Goal: Task Accomplishment & Management: Use online tool/utility

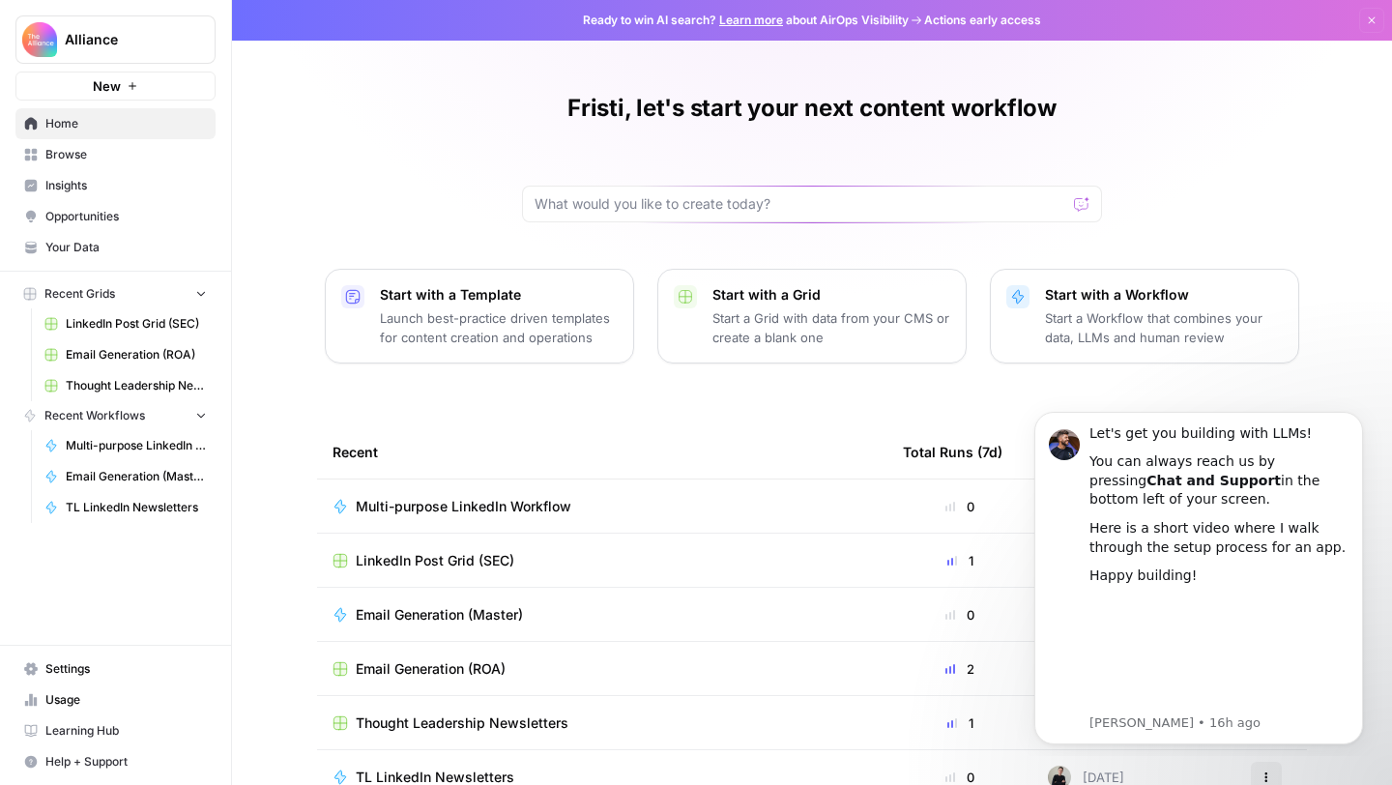
click at [102, 417] on span "Recent Workflows" at bounding box center [94, 415] width 101 height 17
click at [210, 418] on button "Recent Workflows" at bounding box center [115, 415] width 200 height 29
click at [143, 439] on span "Multi-purpose LinkedIn Workflow" at bounding box center [136, 445] width 141 height 17
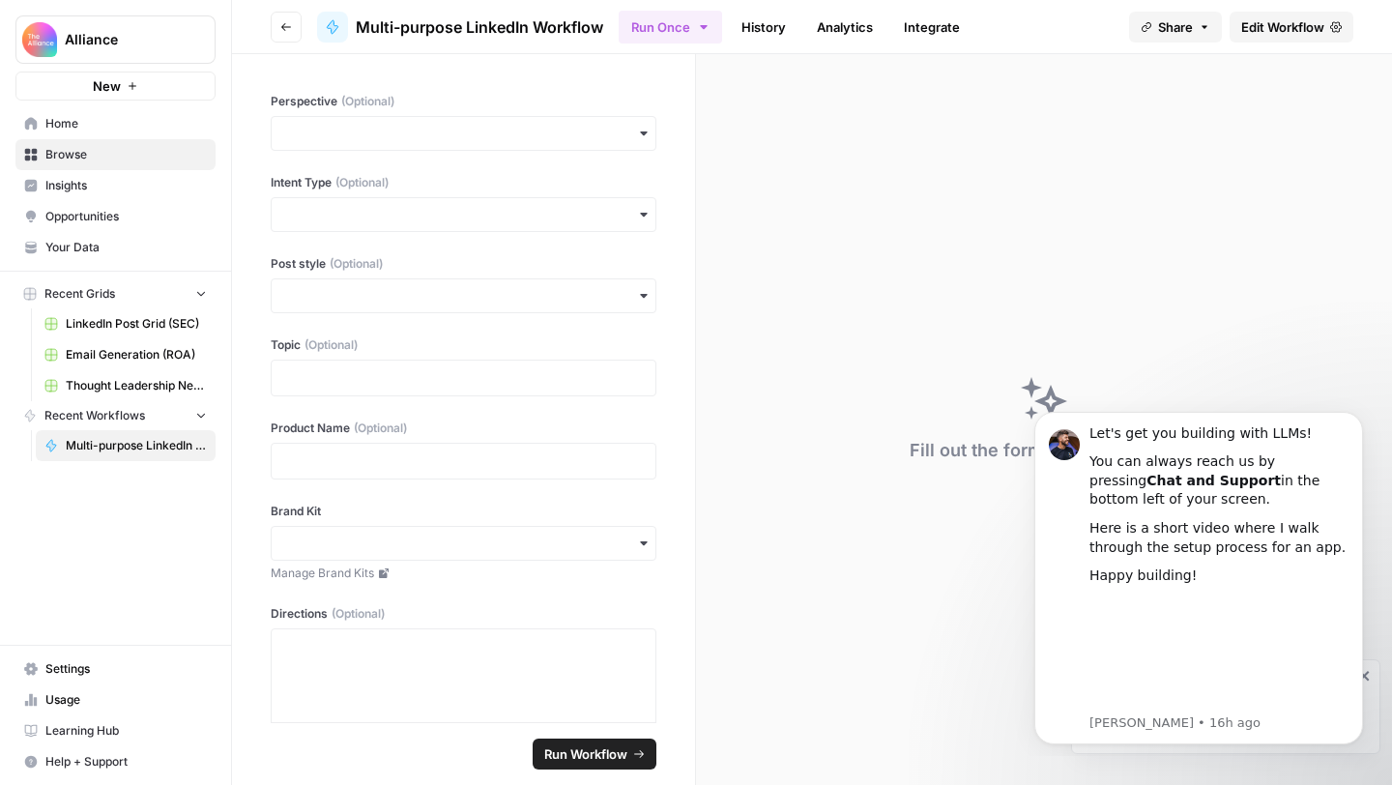
click at [196, 292] on icon "button" at bounding box center [201, 293] width 14 height 14
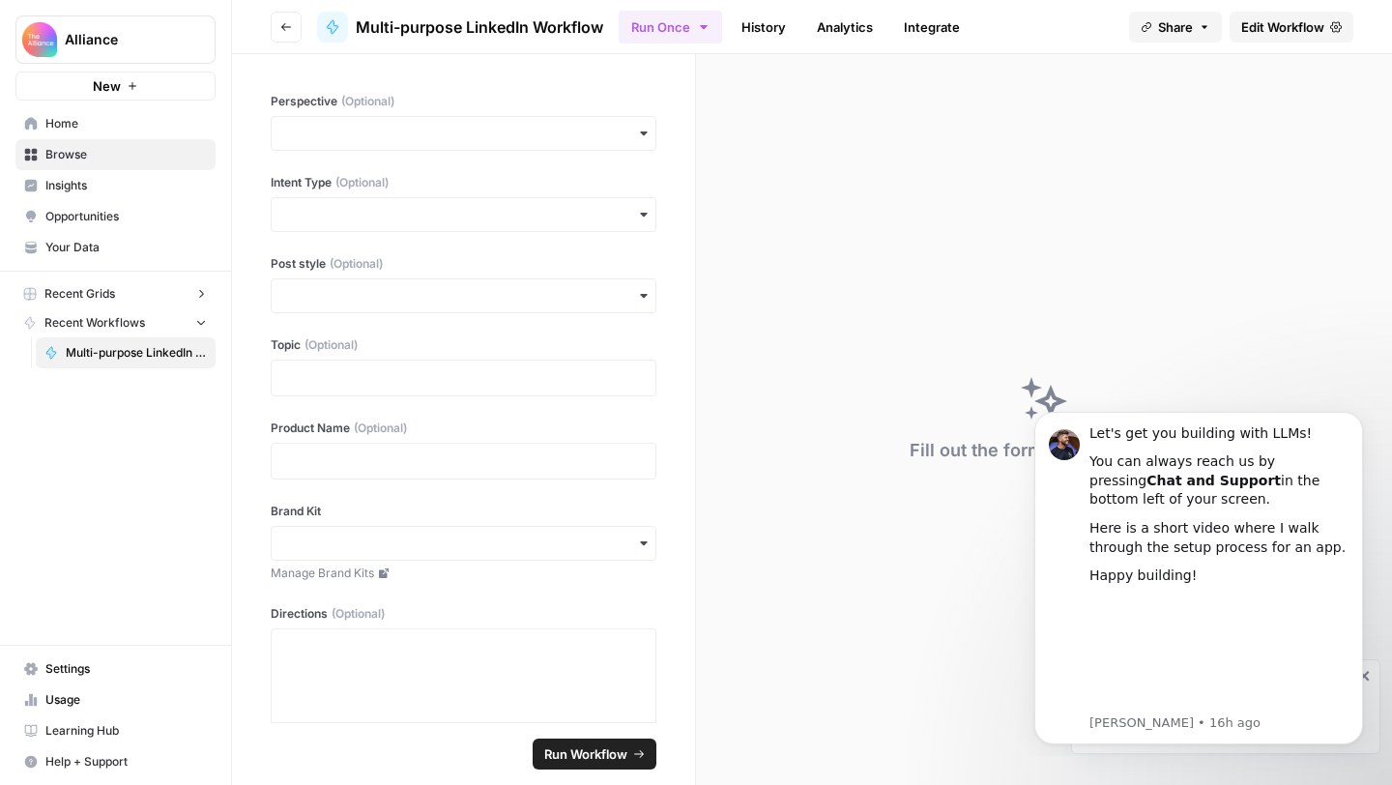
click at [196, 292] on icon "button" at bounding box center [201, 294] width 14 height 14
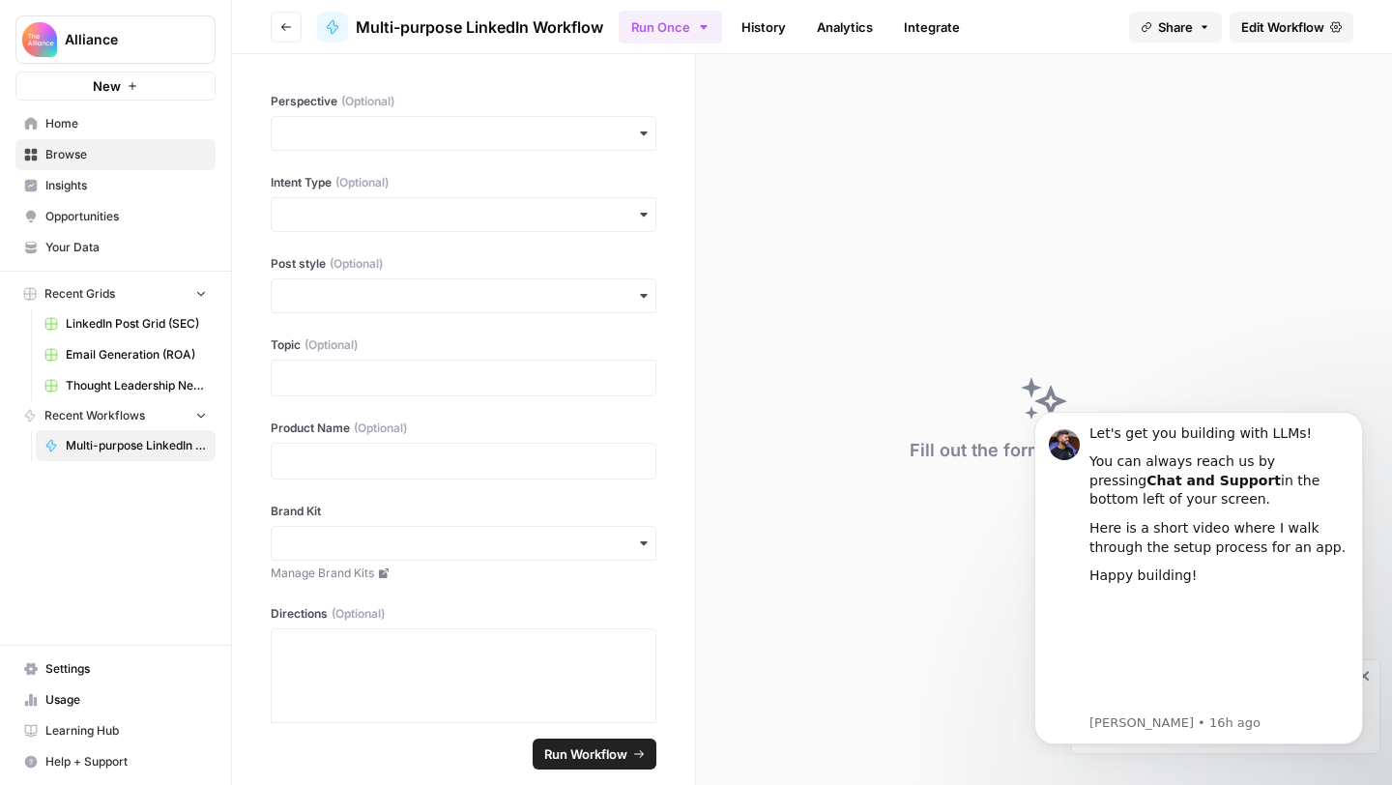
click at [56, 290] on span "Recent Grids" at bounding box center [79, 293] width 71 height 17
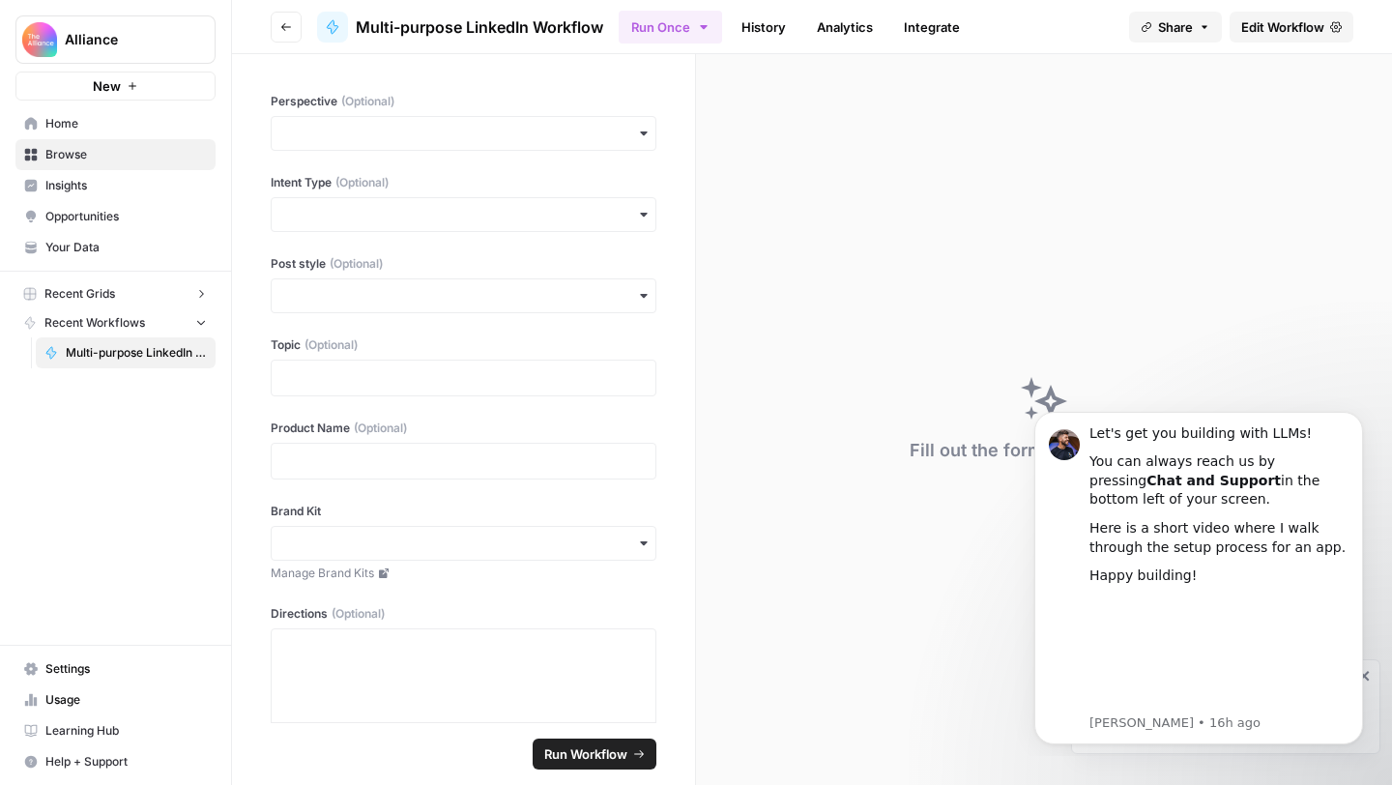
click at [59, 132] on link "Home" at bounding box center [115, 123] width 200 height 31
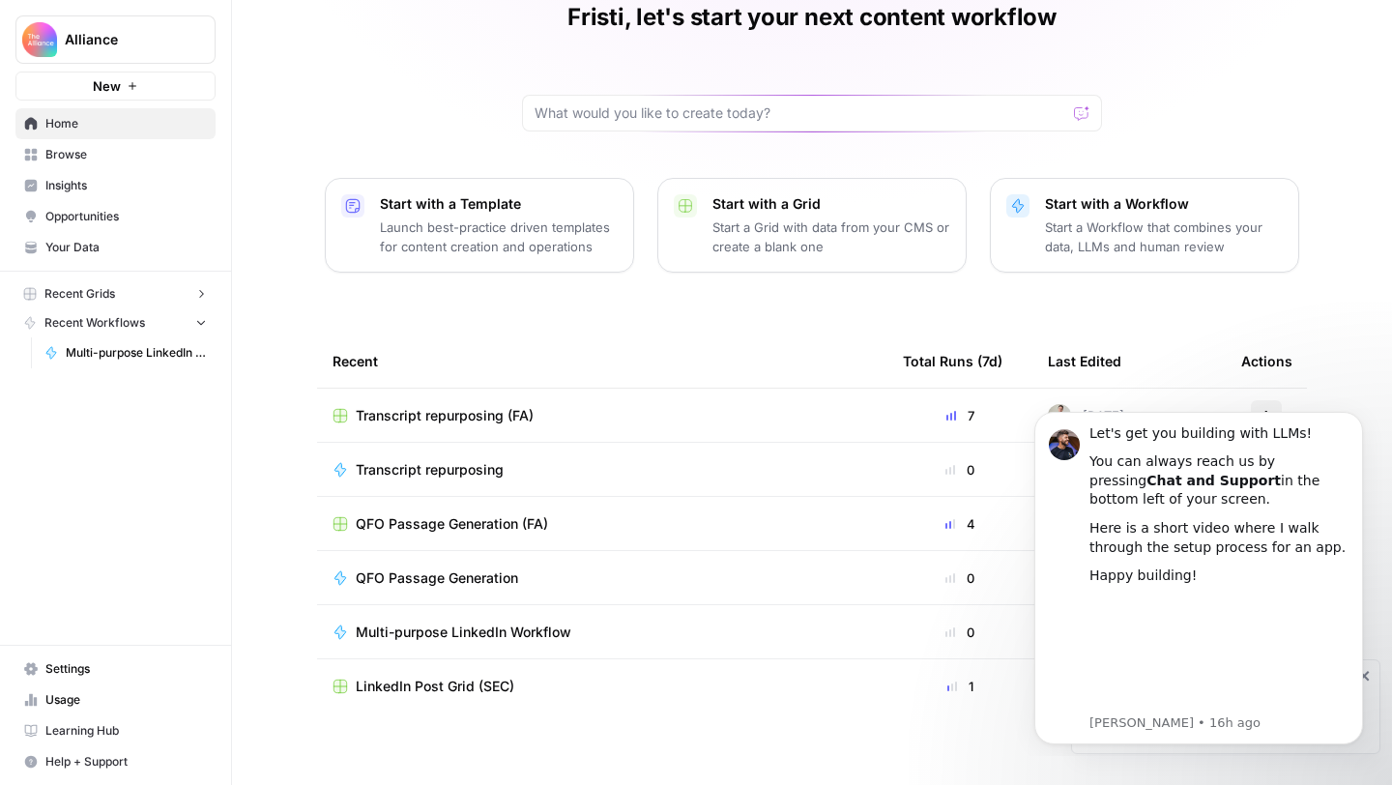
scroll to position [104, 0]
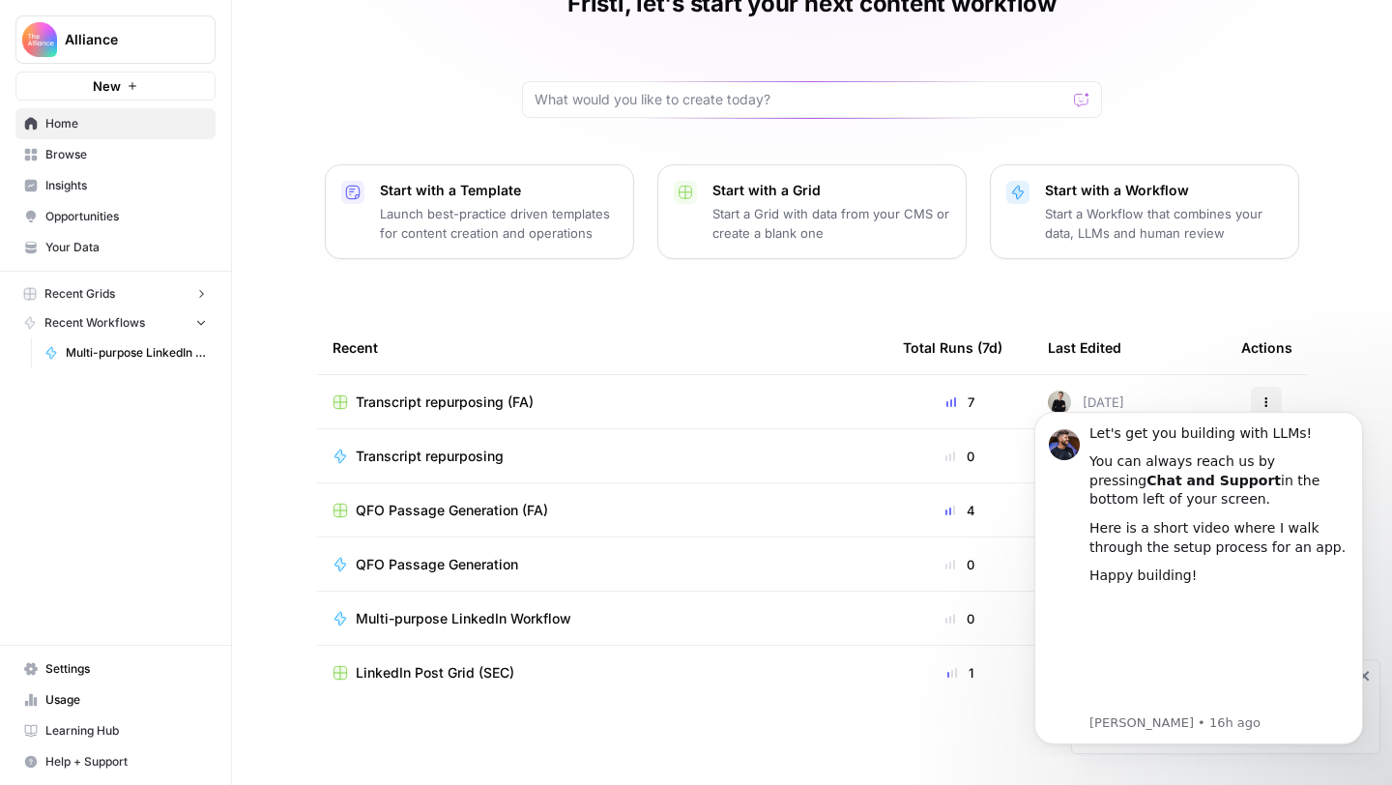
click at [52, 152] on span "Browse" at bounding box center [125, 154] width 161 height 17
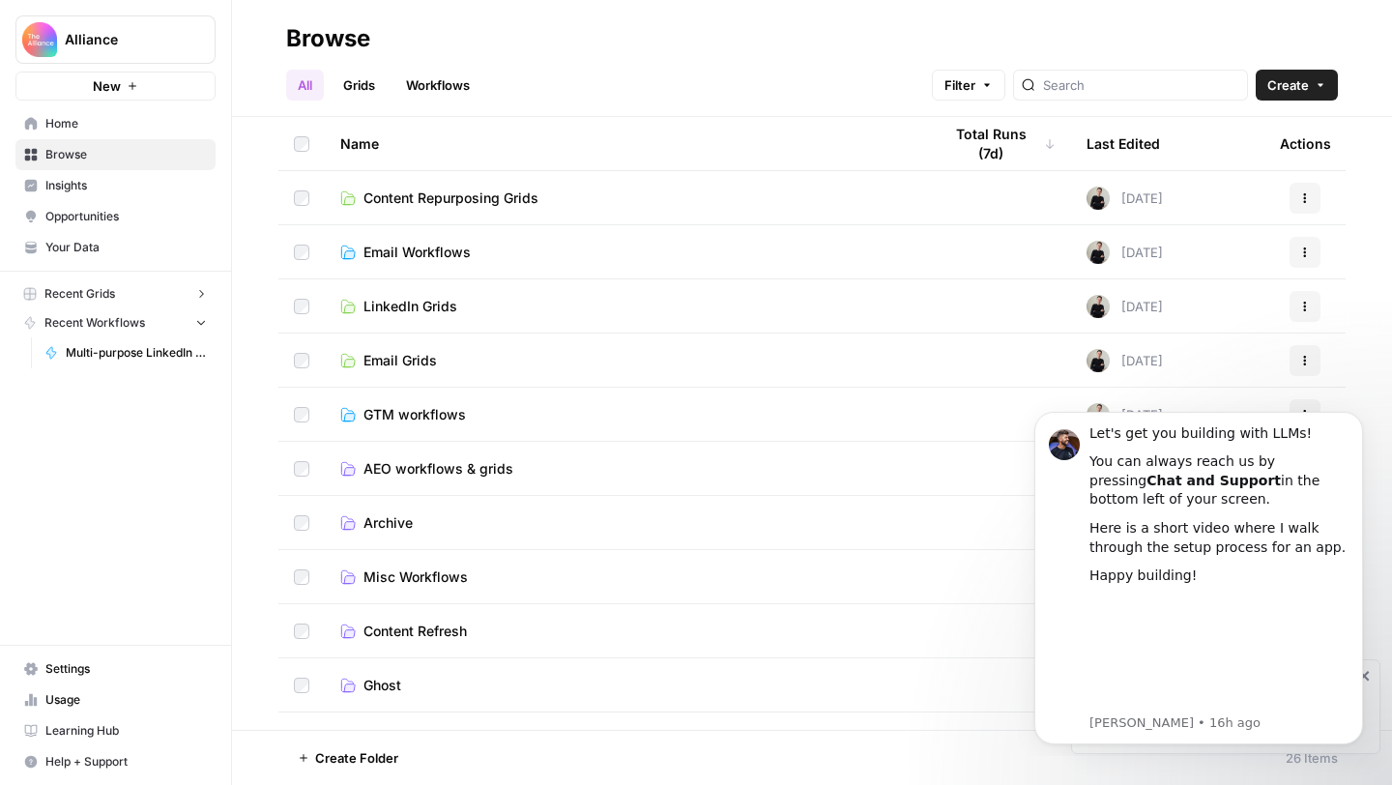
click at [401, 304] on span "LinkedIn Grids" at bounding box center [410, 306] width 94 height 19
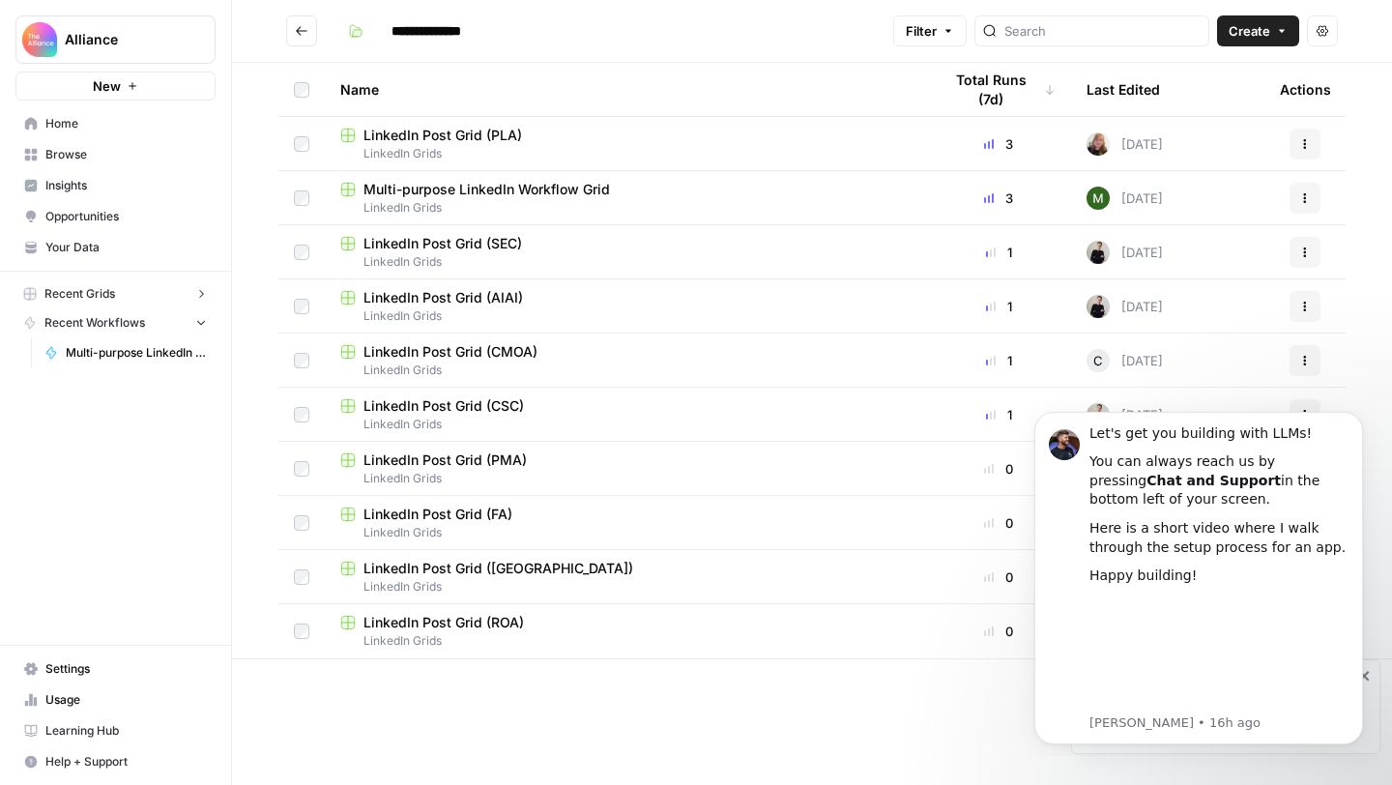
click at [421, 454] on span "LinkedIn Post Grid (PMA)" at bounding box center [444, 459] width 163 height 19
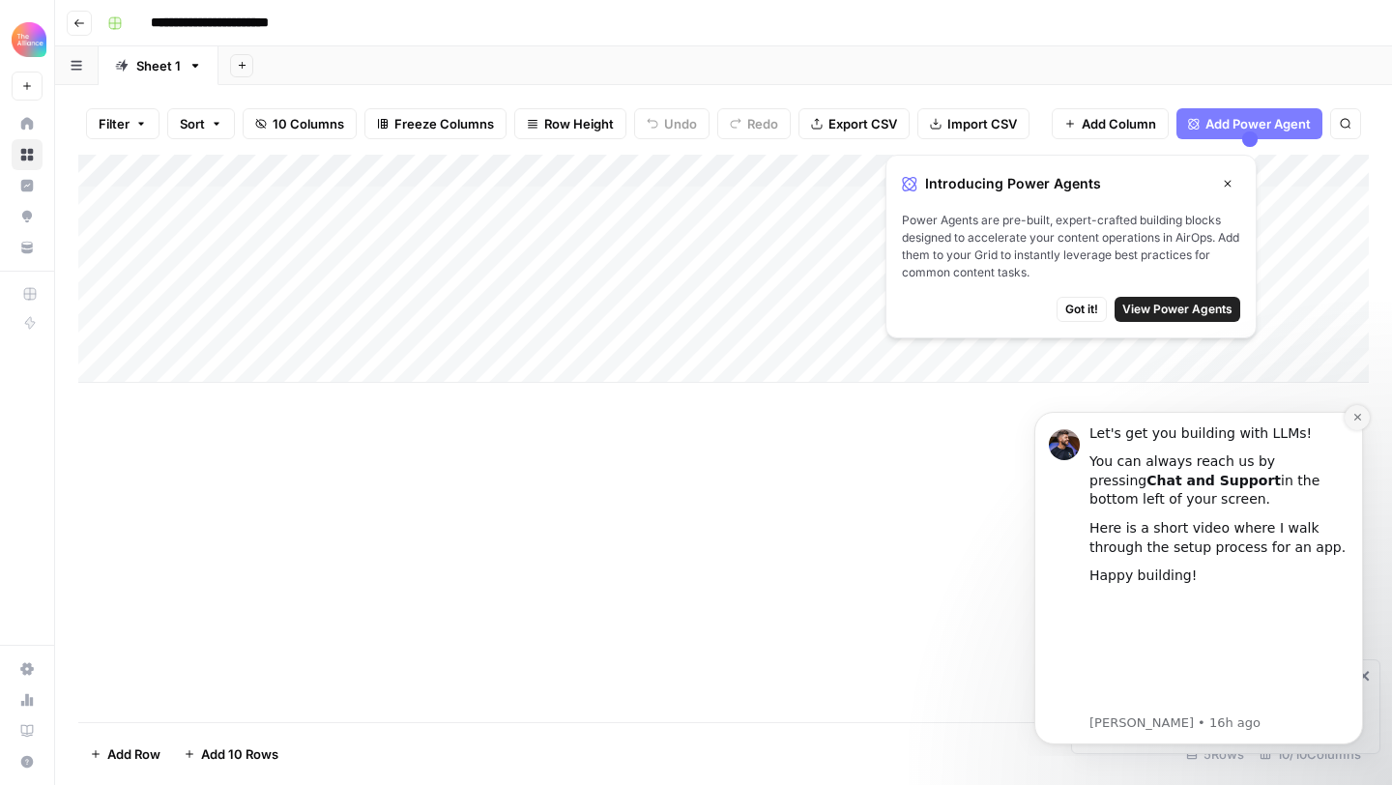
click at [1350, 423] on button "Dismiss notification" at bounding box center [1357, 417] width 25 height 25
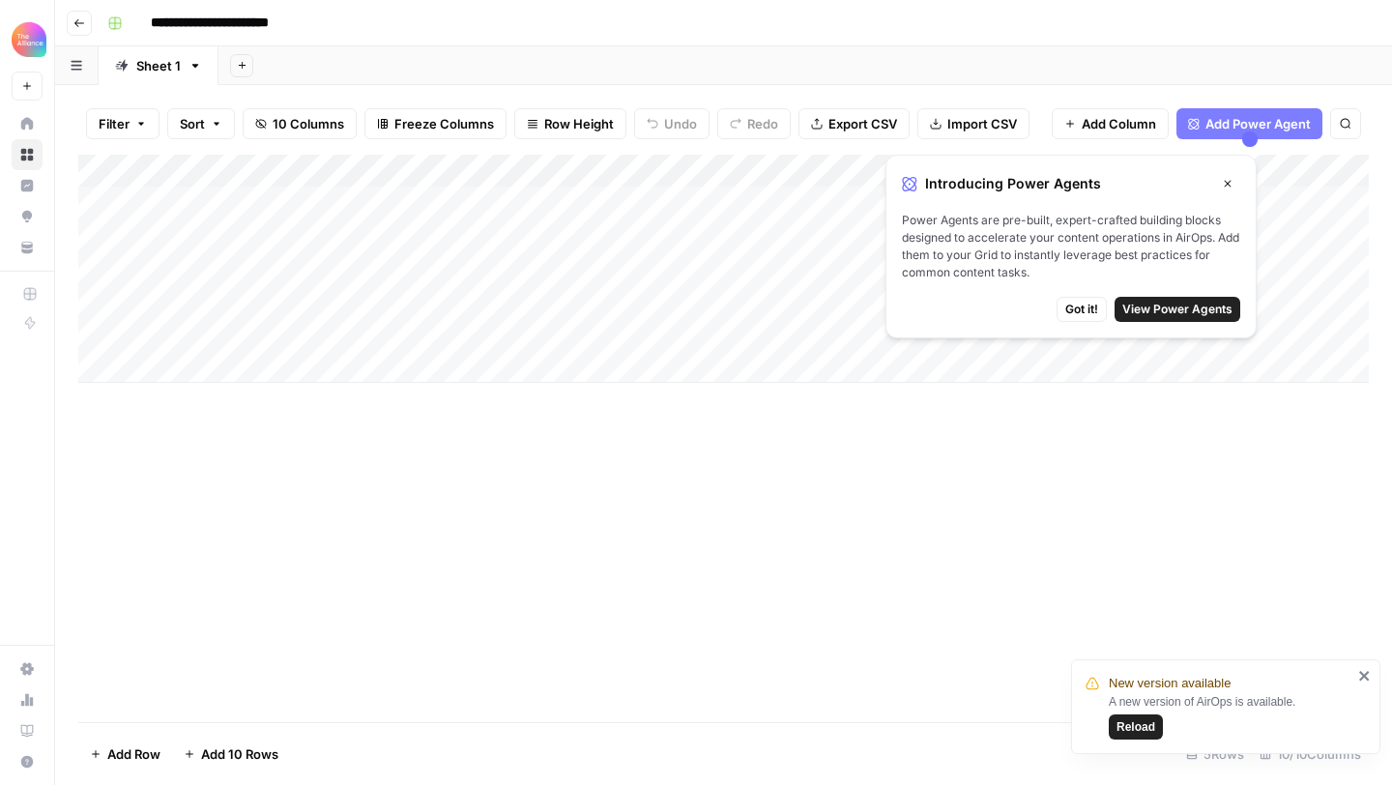
click at [237, 235] on div "Add Column" at bounding box center [723, 269] width 1291 height 228
click at [209, 239] on div "Add Column" at bounding box center [723, 269] width 1291 height 228
click at [210, 340] on button "Third-person" at bounding box center [223, 345] width 95 height 23
click at [373, 235] on div "Add Column" at bounding box center [723, 269] width 1291 height 228
click at [446, 241] on div "Add Column" at bounding box center [723, 269] width 1291 height 228
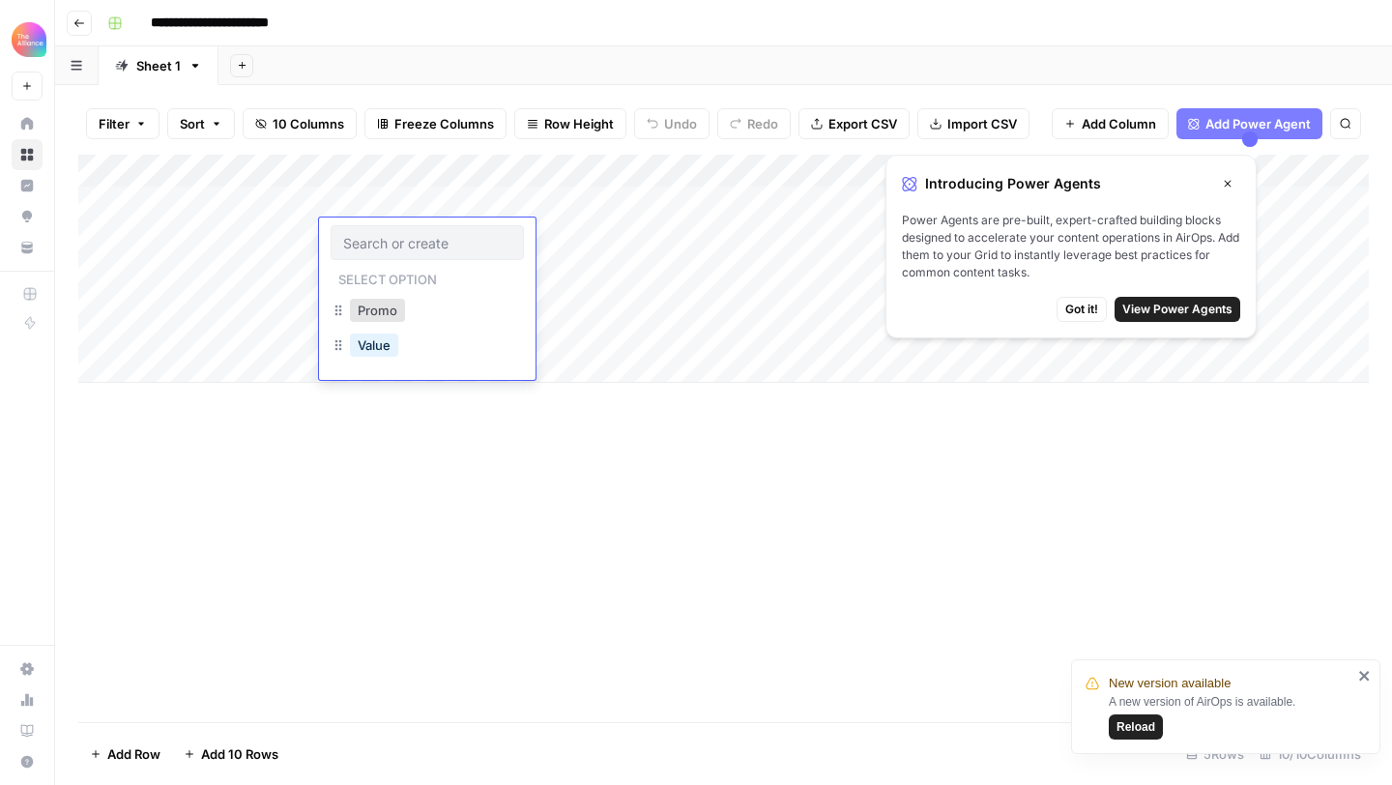
click at [400, 324] on div "Promo" at bounding box center [427, 312] width 193 height 35
click at [396, 314] on button "Promo" at bounding box center [377, 310] width 55 height 23
click at [585, 238] on div "Add Column" at bounding box center [723, 269] width 1291 height 228
click at [561, 234] on div "Add Column" at bounding box center [723, 269] width 1291 height 228
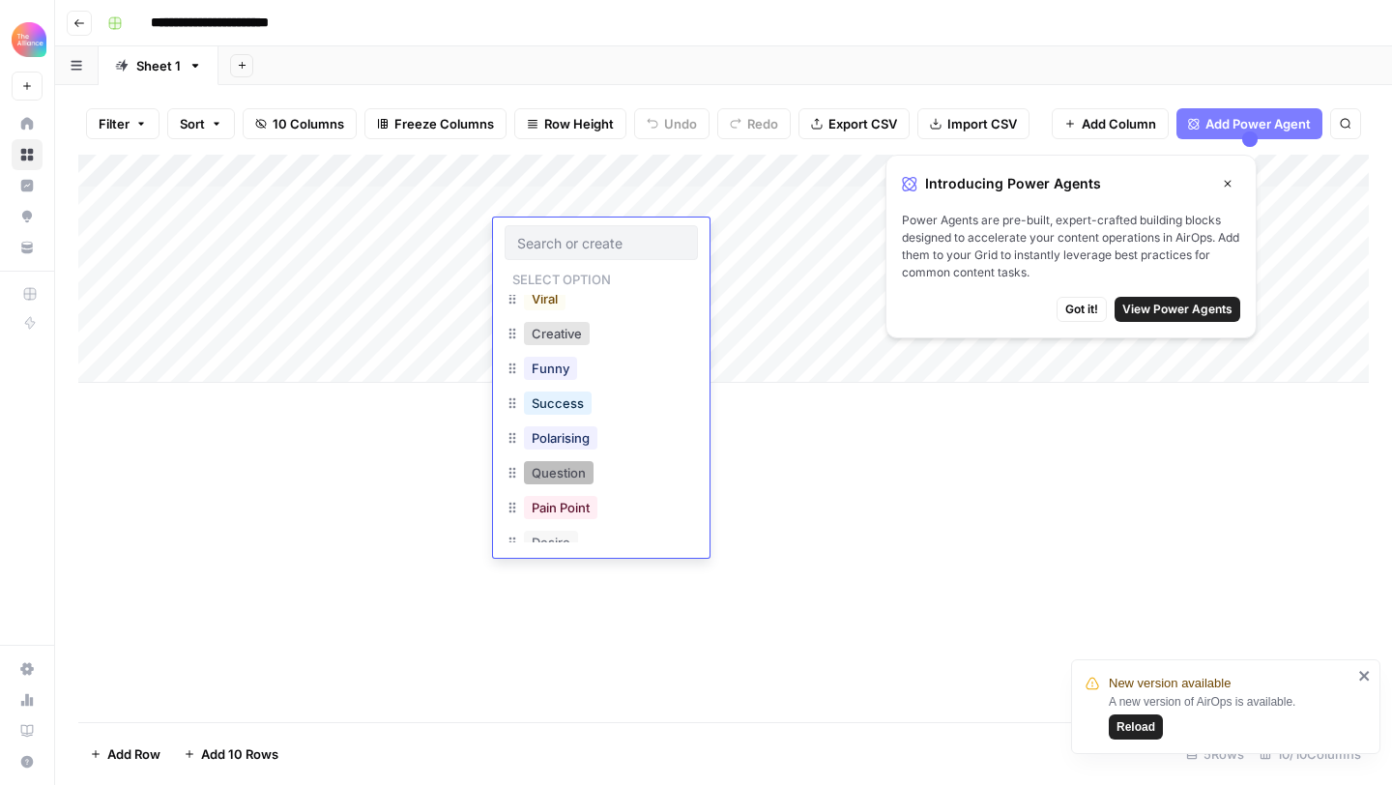
scroll to position [48, 0]
click at [550, 502] on button "Pain Point" at bounding box center [560, 505] width 73 height 23
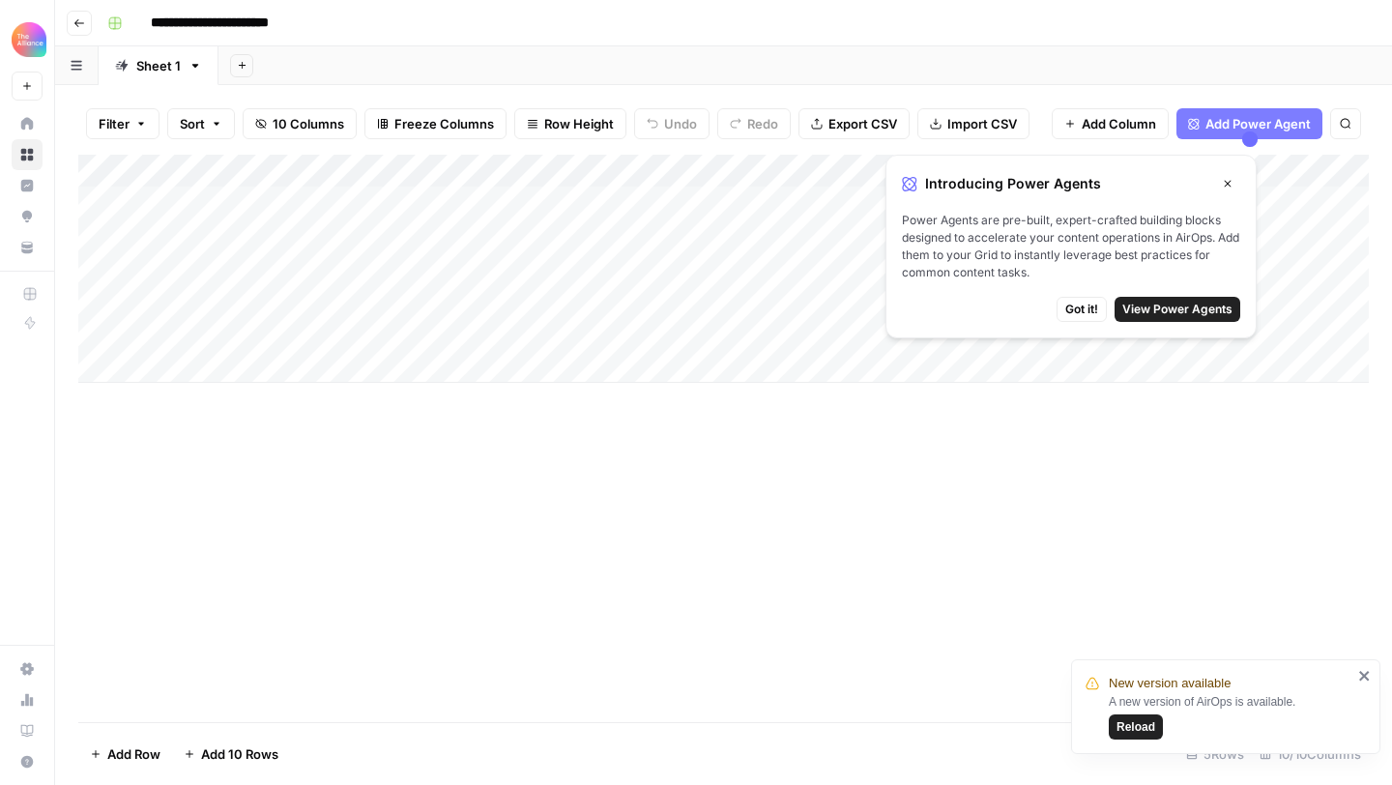
click at [1071, 307] on span "Got it!" at bounding box center [1081, 309] width 33 height 17
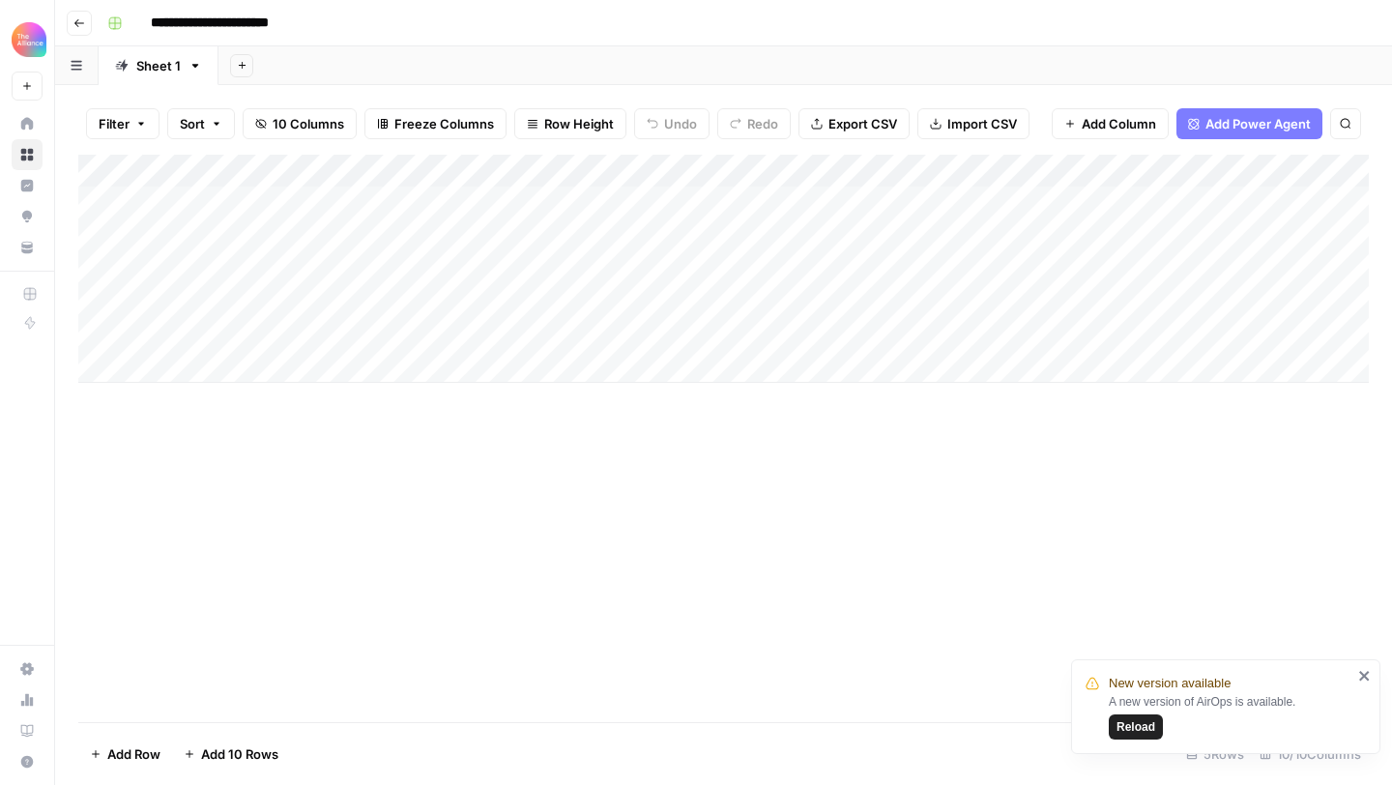
click at [839, 227] on div "Add Column" at bounding box center [723, 269] width 1291 height 228
click at [964, 212] on div "Add Column" at bounding box center [723, 269] width 1291 height 228
click at [890, 243] on div "Add Column" at bounding box center [723, 269] width 1291 height 228
click at [883, 239] on div "Add Column" at bounding box center [723, 269] width 1291 height 228
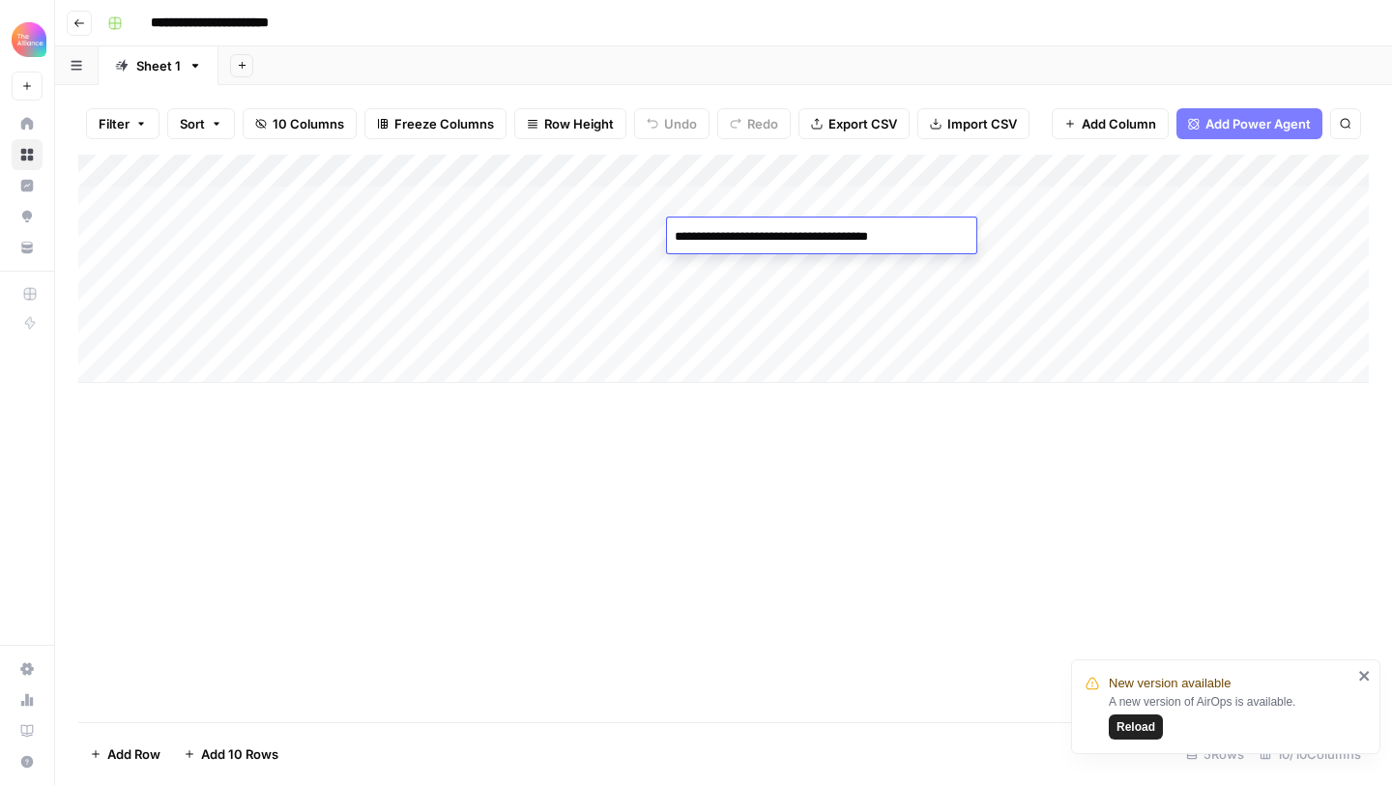
type textarea "**********"
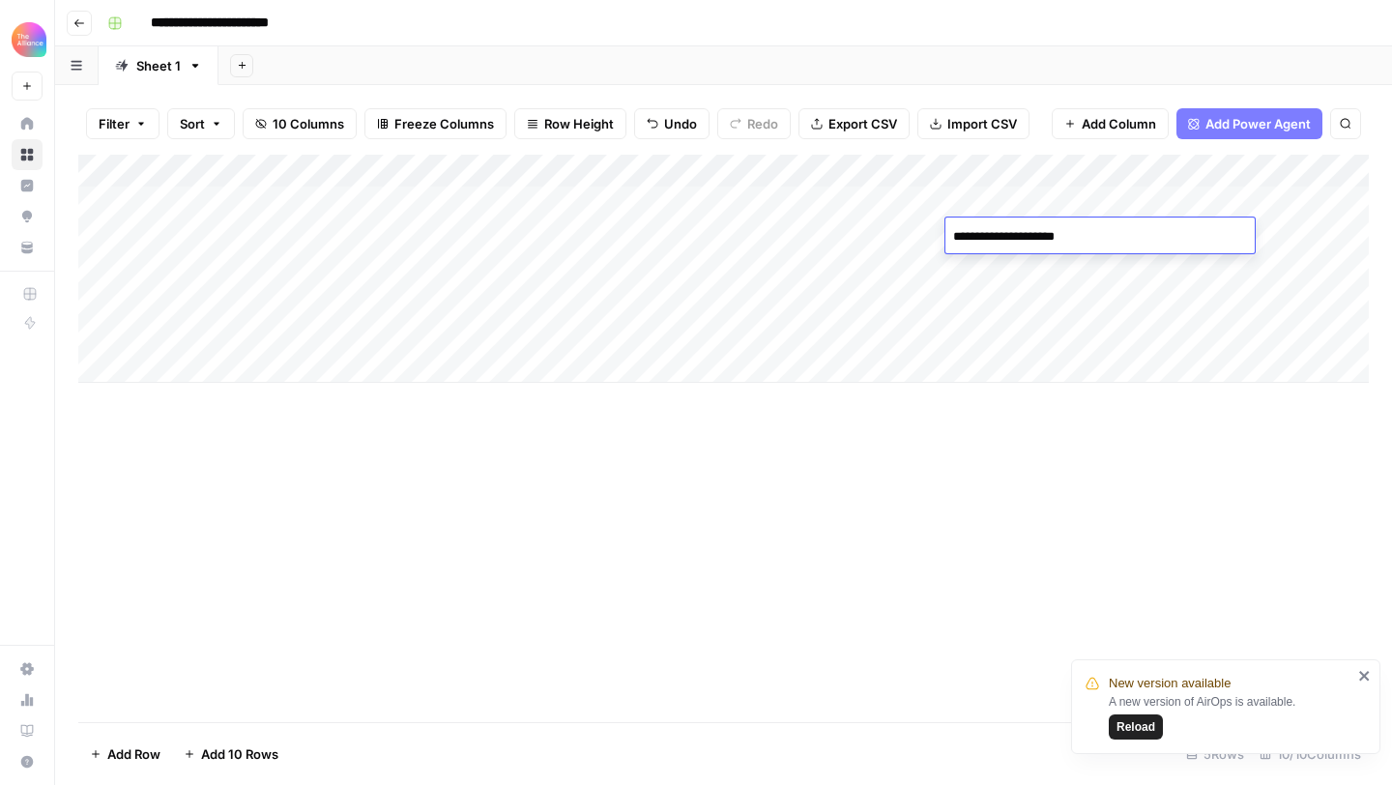
type textarea "**********"
click at [803, 232] on div "Add Column" at bounding box center [723, 269] width 1291 height 228
click at [803, 232] on textarea at bounding box center [756, 236] width 309 height 27
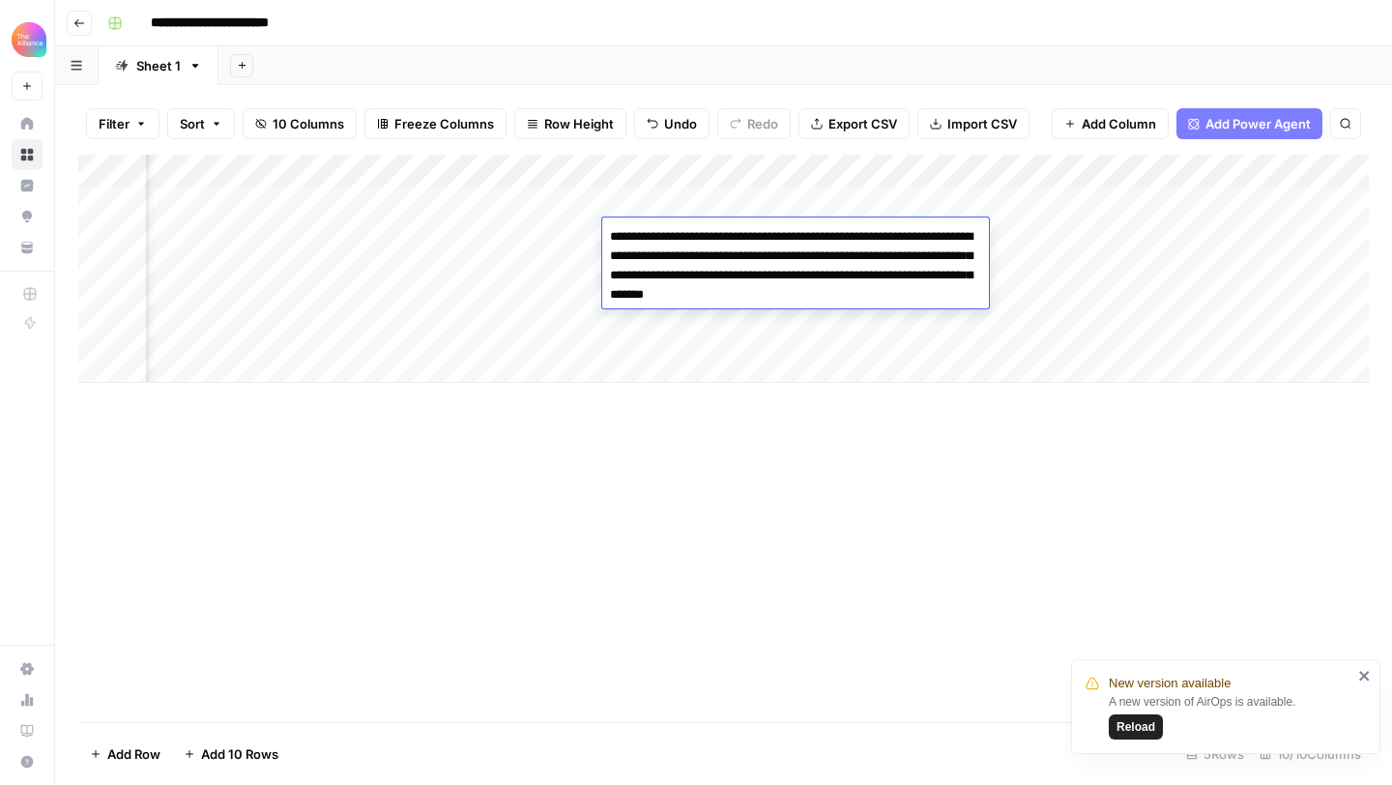
type textarea "**********"
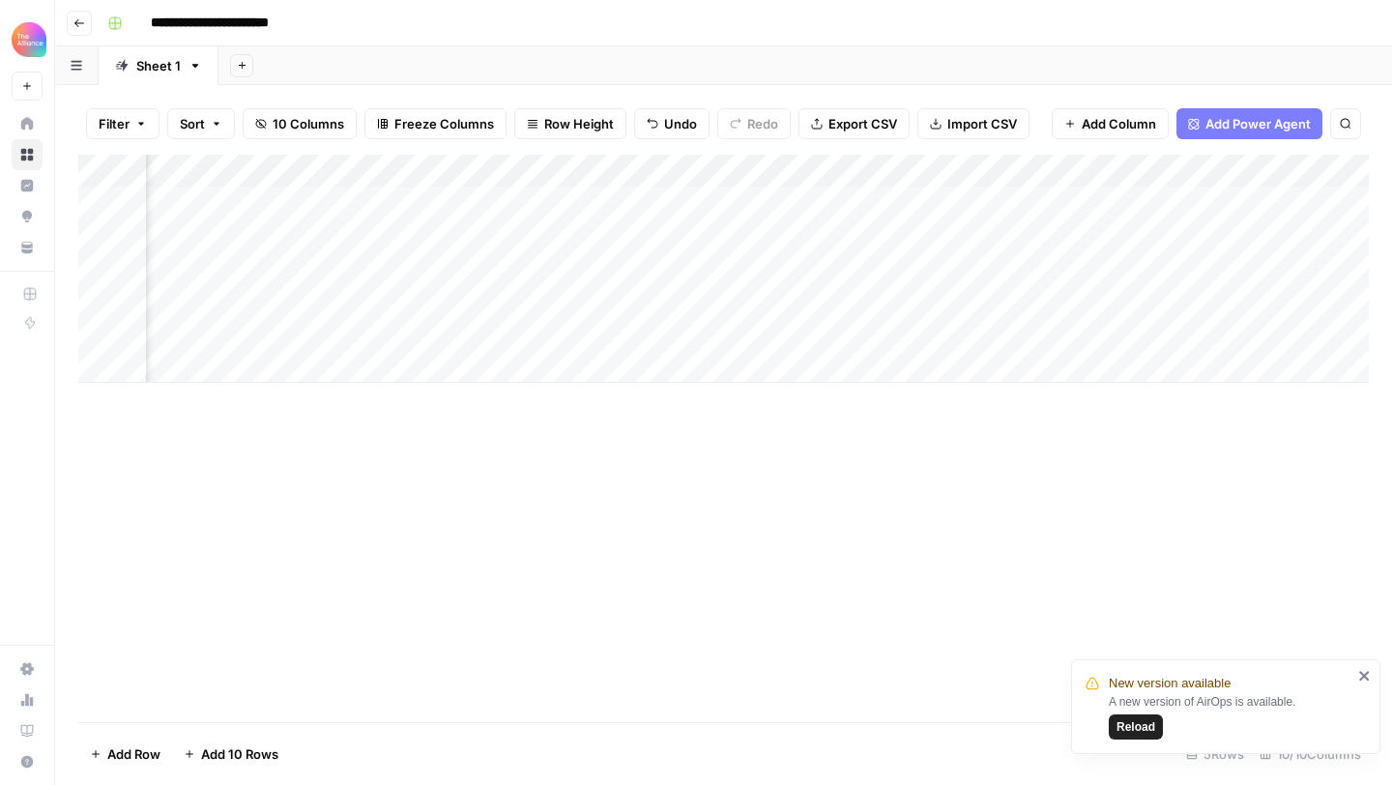
click at [949, 242] on div "Add Column" at bounding box center [723, 269] width 1291 height 228
click at [935, 238] on div "Add Column" at bounding box center [723, 269] width 1291 height 228
type textarea "**********"
click at [982, 405] on div "Add Column" at bounding box center [723, 438] width 1291 height 567
click at [1175, 234] on div "Add Column" at bounding box center [723, 269] width 1291 height 228
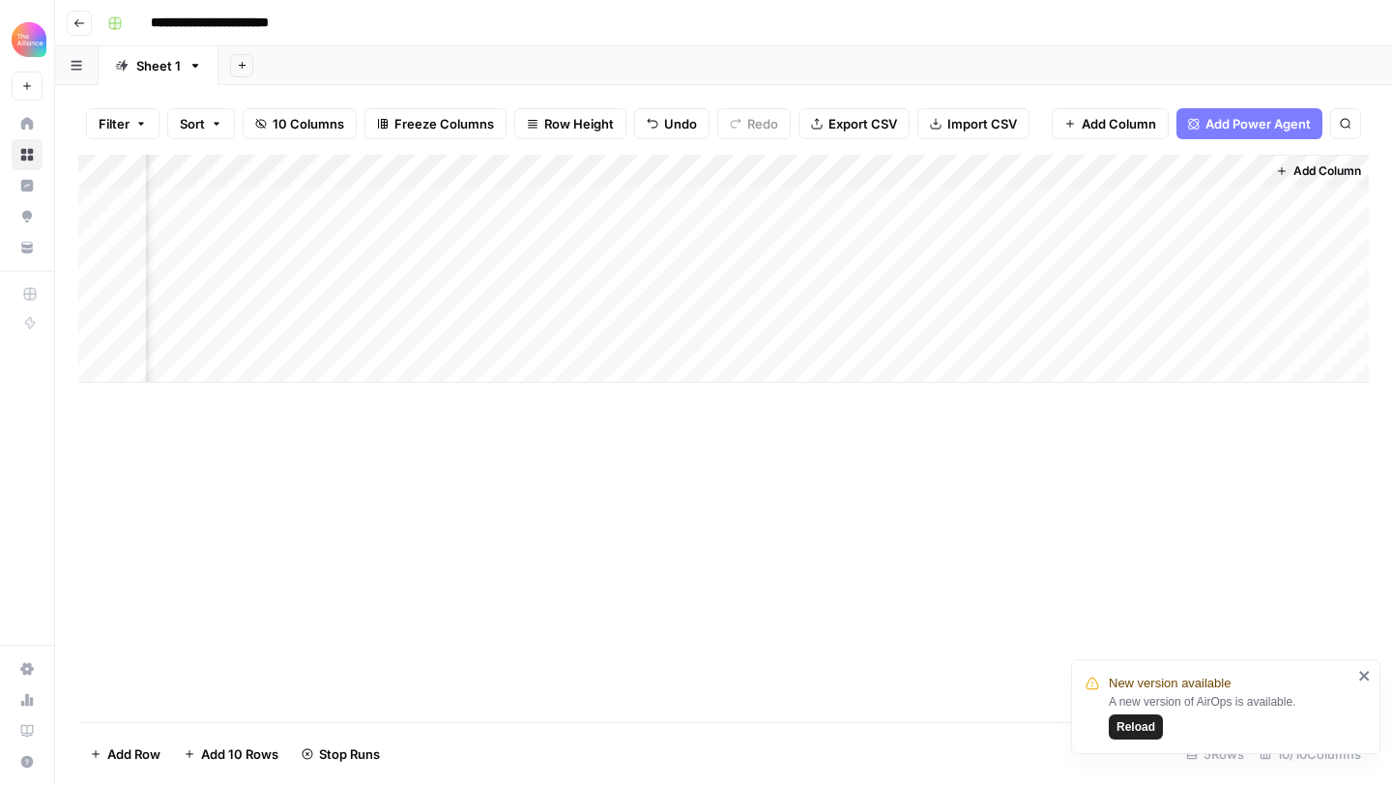
scroll to position [0, 1160]
click at [1164, 229] on div "Add Column" at bounding box center [723, 269] width 1291 height 228
click at [1143, 235] on div "Add Column" at bounding box center [723, 269] width 1291 height 228
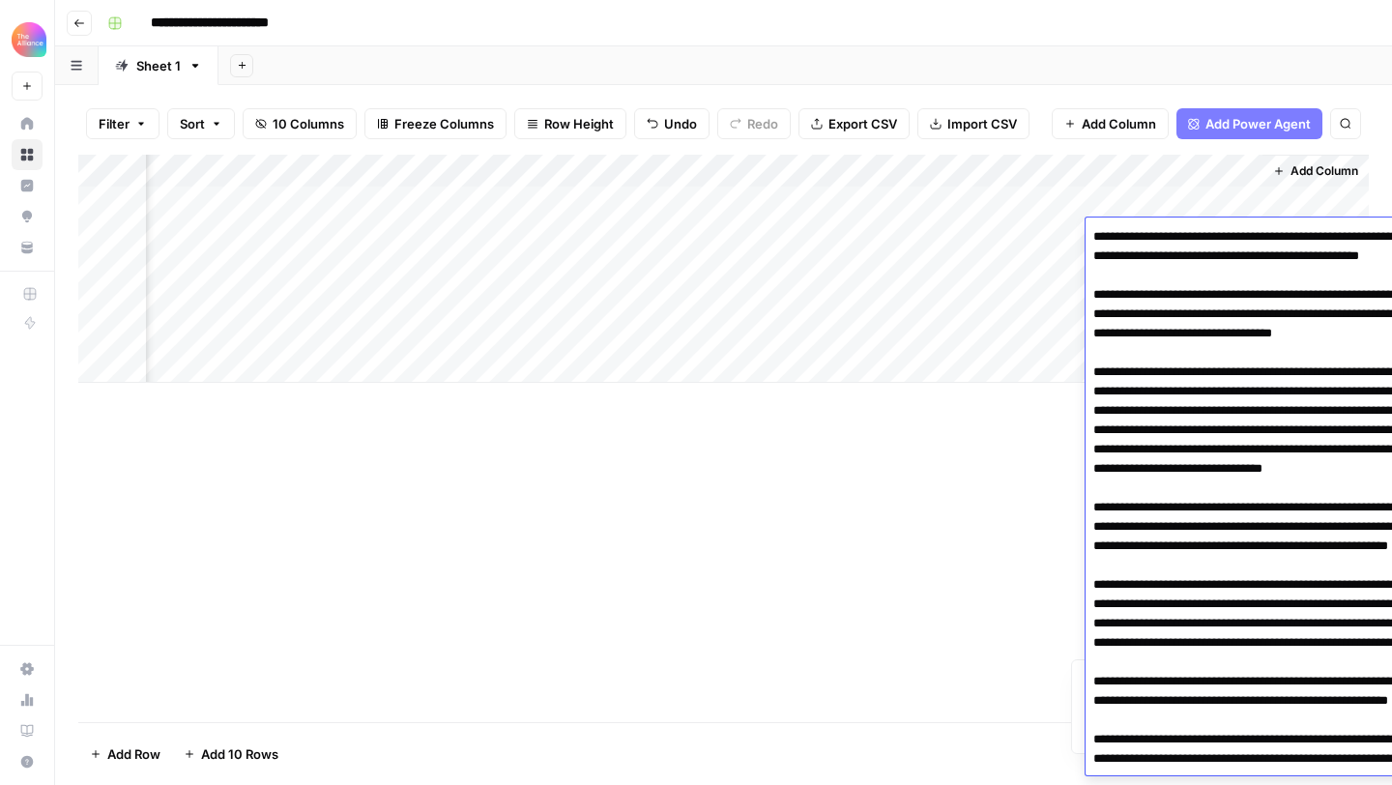
click at [1143, 235] on textarea "To enrich screen reader interactions, please activate Accessibility in Grammarl…" at bounding box center [1279, 604] width 387 height 762
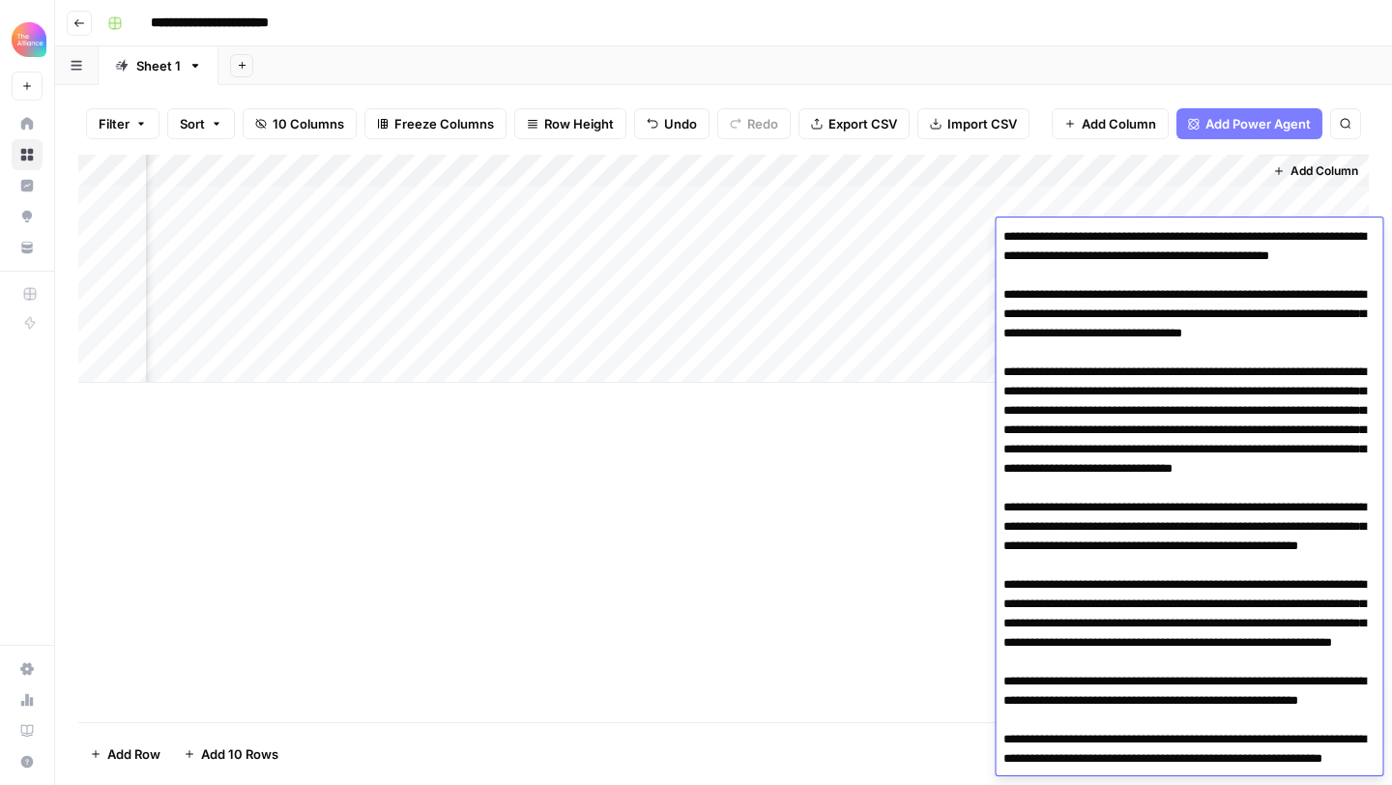
scroll to position [210, 0]
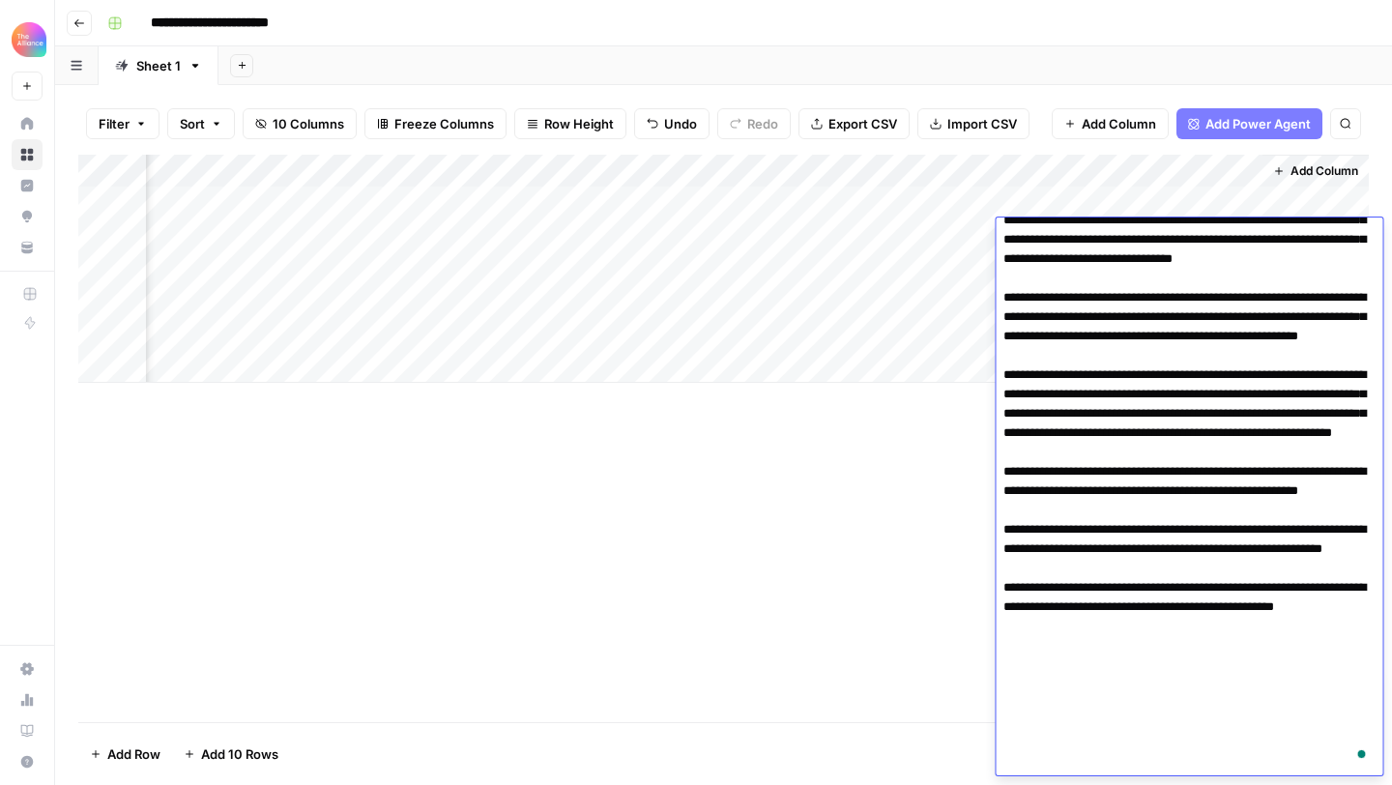
click at [1145, 340] on textarea "To enrich screen reader interactions, please activate Accessibility in Grammarl…" at bounding box center [1189, 395] width 387 height 762
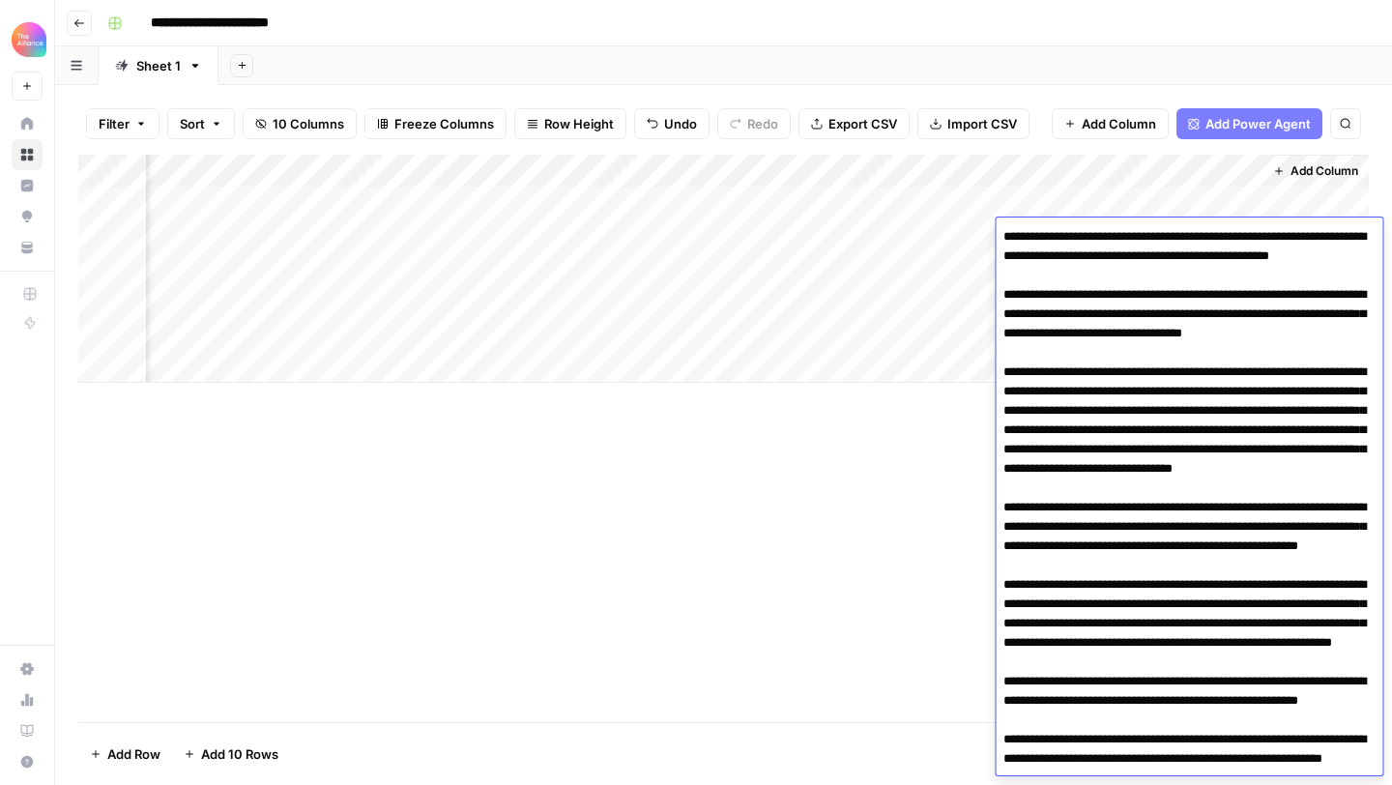
click at [769, 475] on div "Add Column" at bounding box center [723, 438] width 1291 height 567
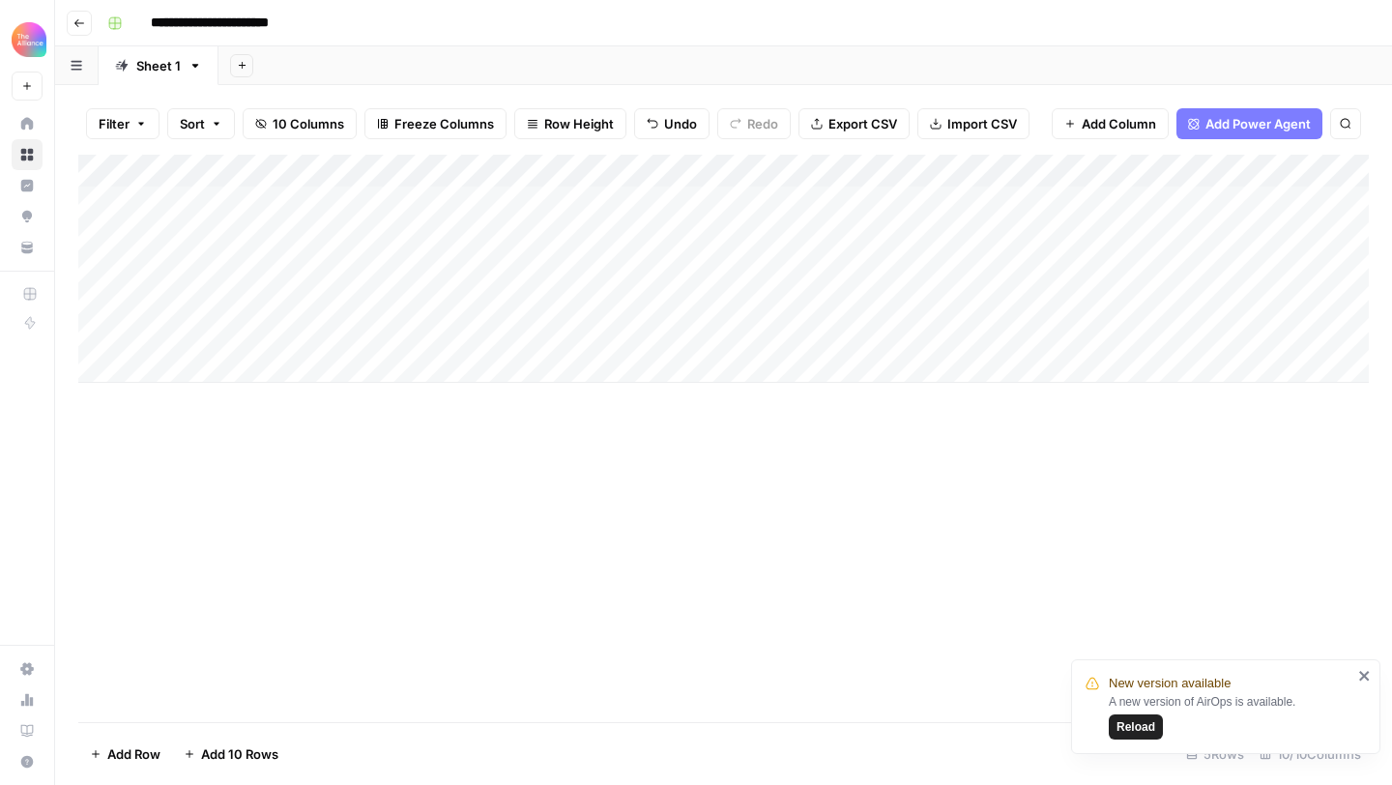
click at [267, 233] on div "Add Column" at bounding box center [723, 269] width 1291 height 228
click at [261, 234] on div "Add Column" at bounding box center [723, 269] width 1291 height 228
click at [493, 522] on div "Add Column" at bounding box center [723, 438] width 1291 height 567
click at [1116, 233] on div "Add Column" at bounding box center [723, 269] width 1291 height 228
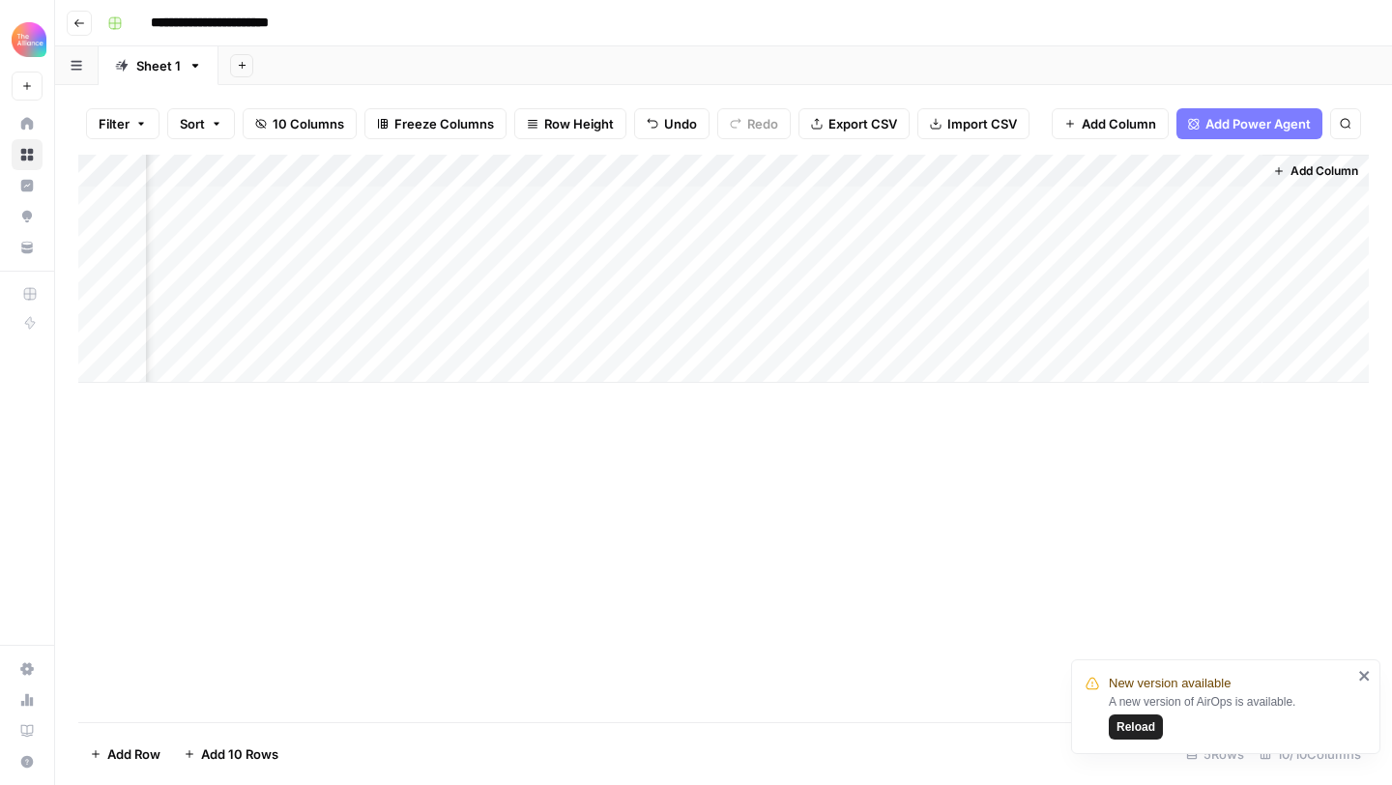
click at [1139, 234] on div "Add Column" at bounding box center [723, 269] width 1291 height 228
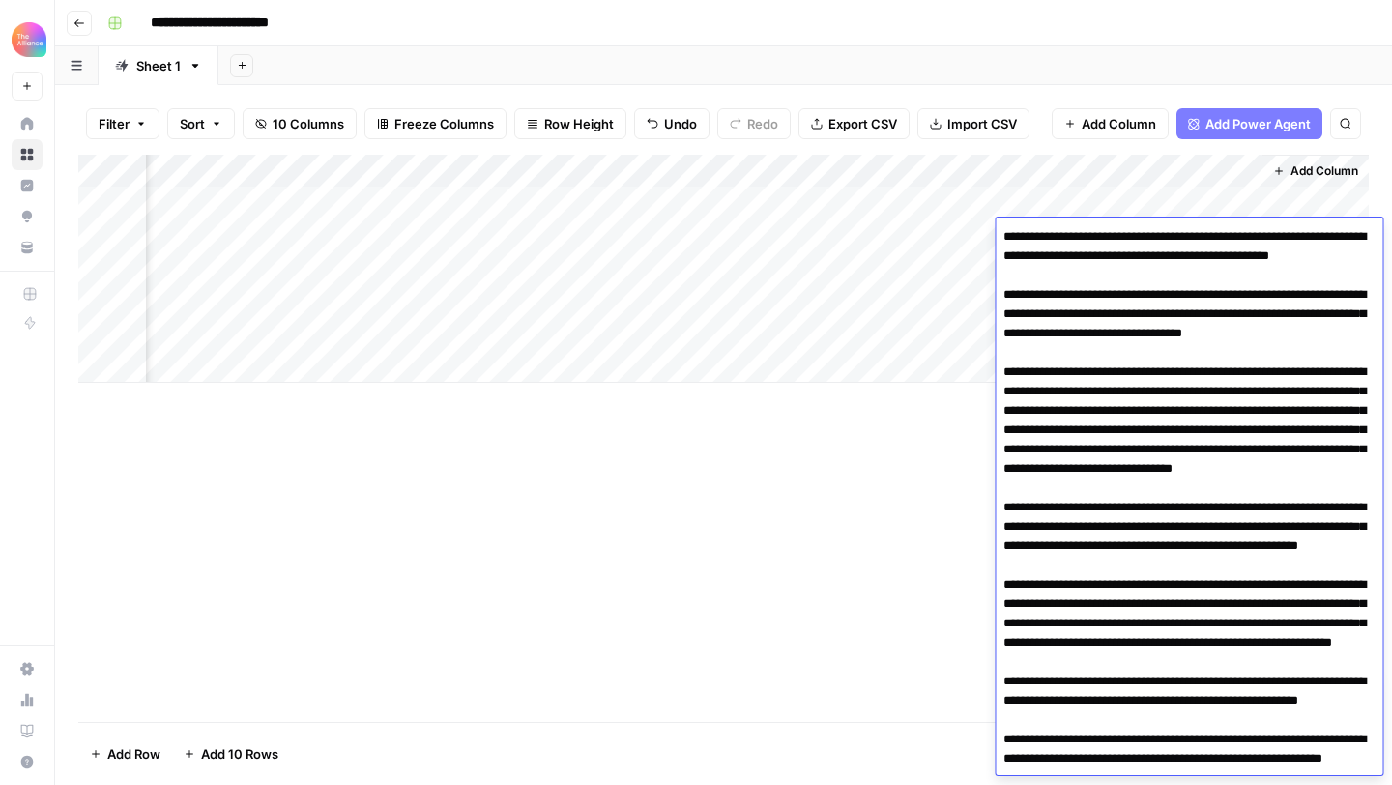
click at [1139, 234] on textarea "To enrich screen reader interactions, please activate Accessibility in Grammarl…" at bounding box center [1189, 604] width 387 height 762
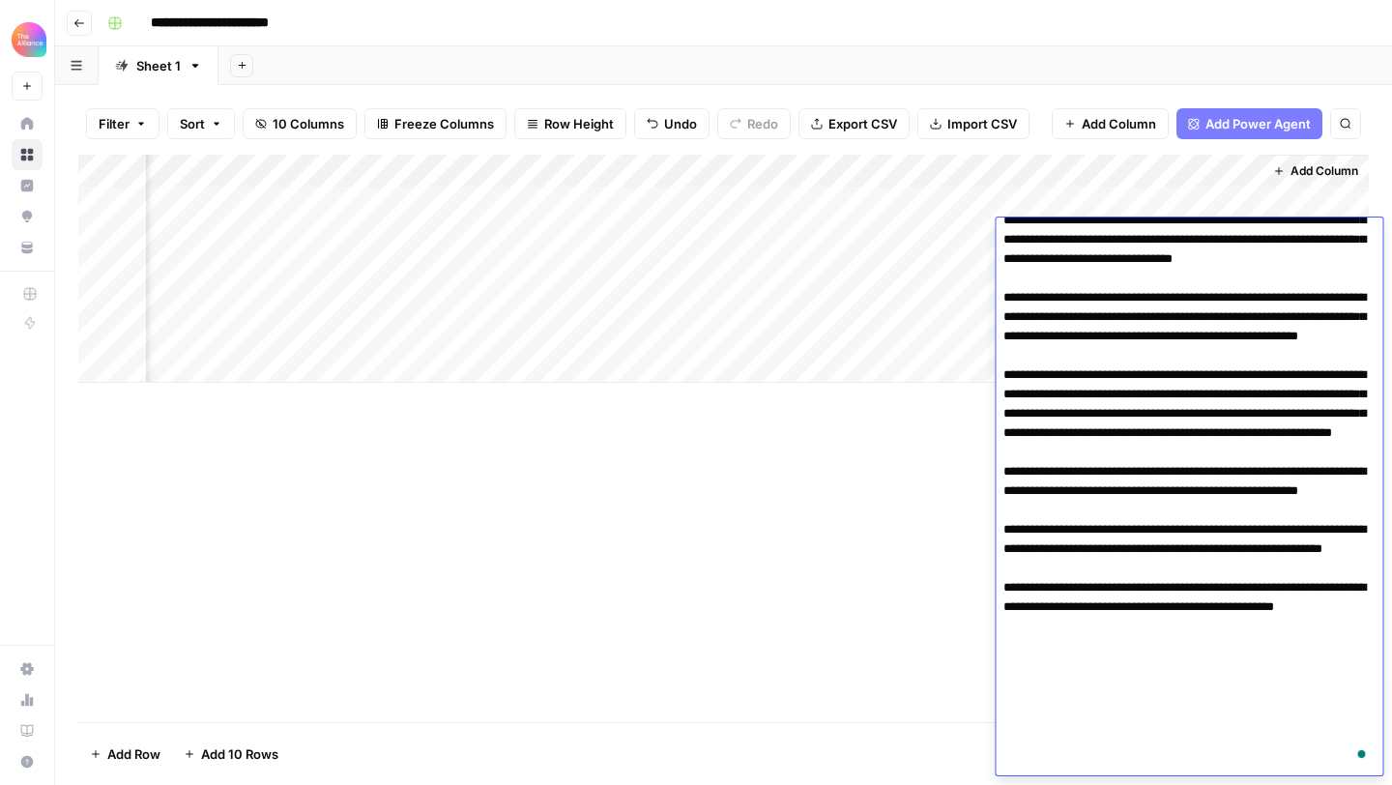
click at [1133, 313] on textarea "To enrich screen reader interactions, please activate Accessibility in Grammarl…" at bounding box center [1189, 395] width 387 height 762
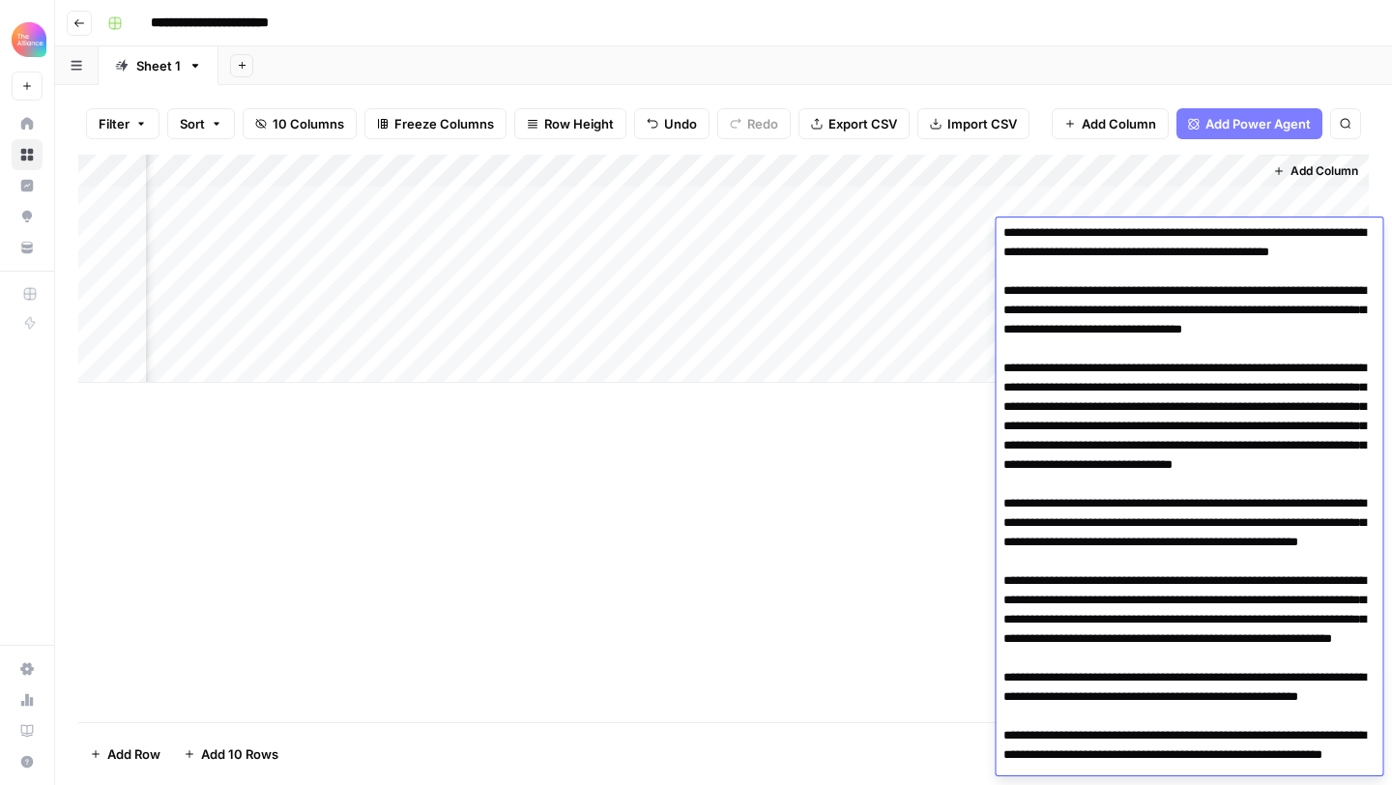
scroll to position [0, 0]
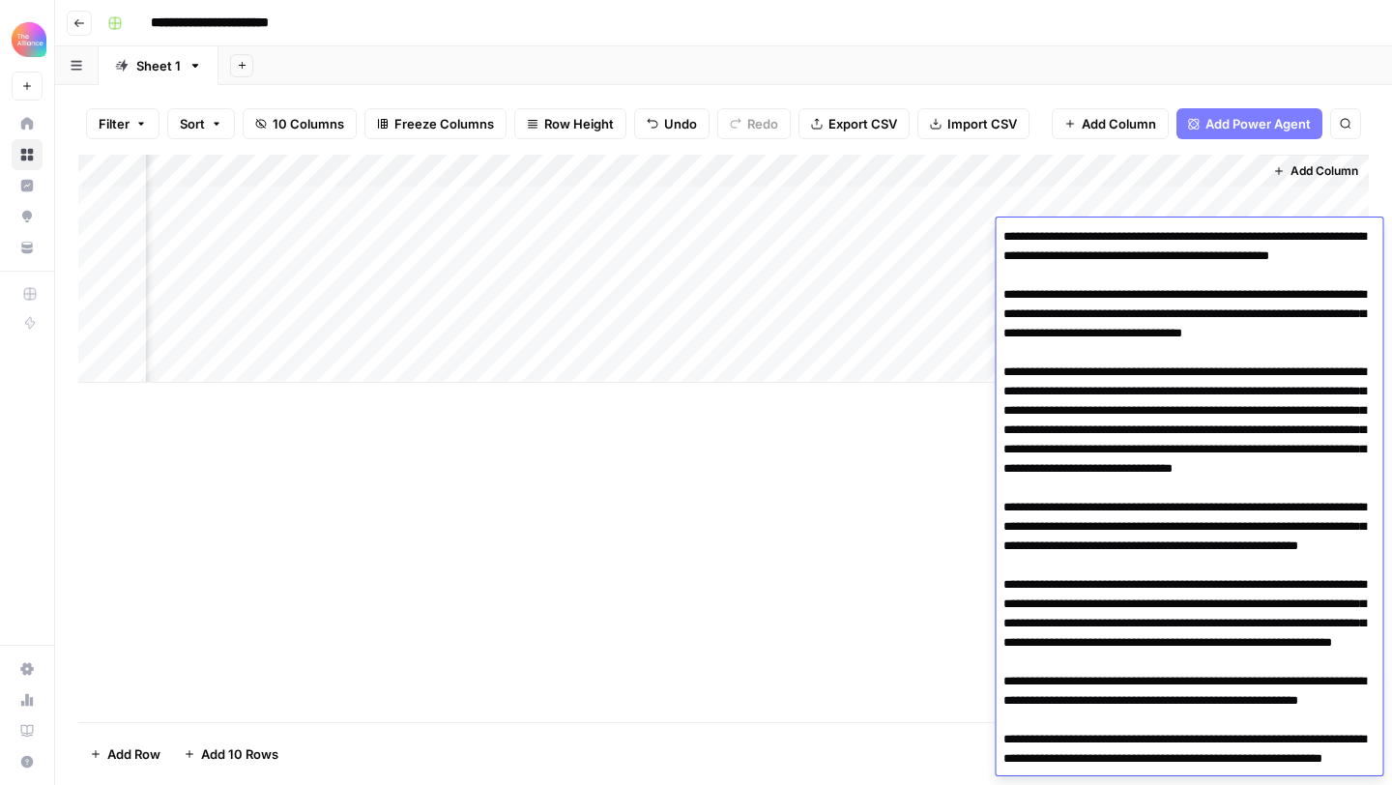
click at [1137, 296] on textarea "To enrich screen reader interactions, please activate Accessibility in Grammarl…" at bounding box center [1189, 604] width 387 height 762
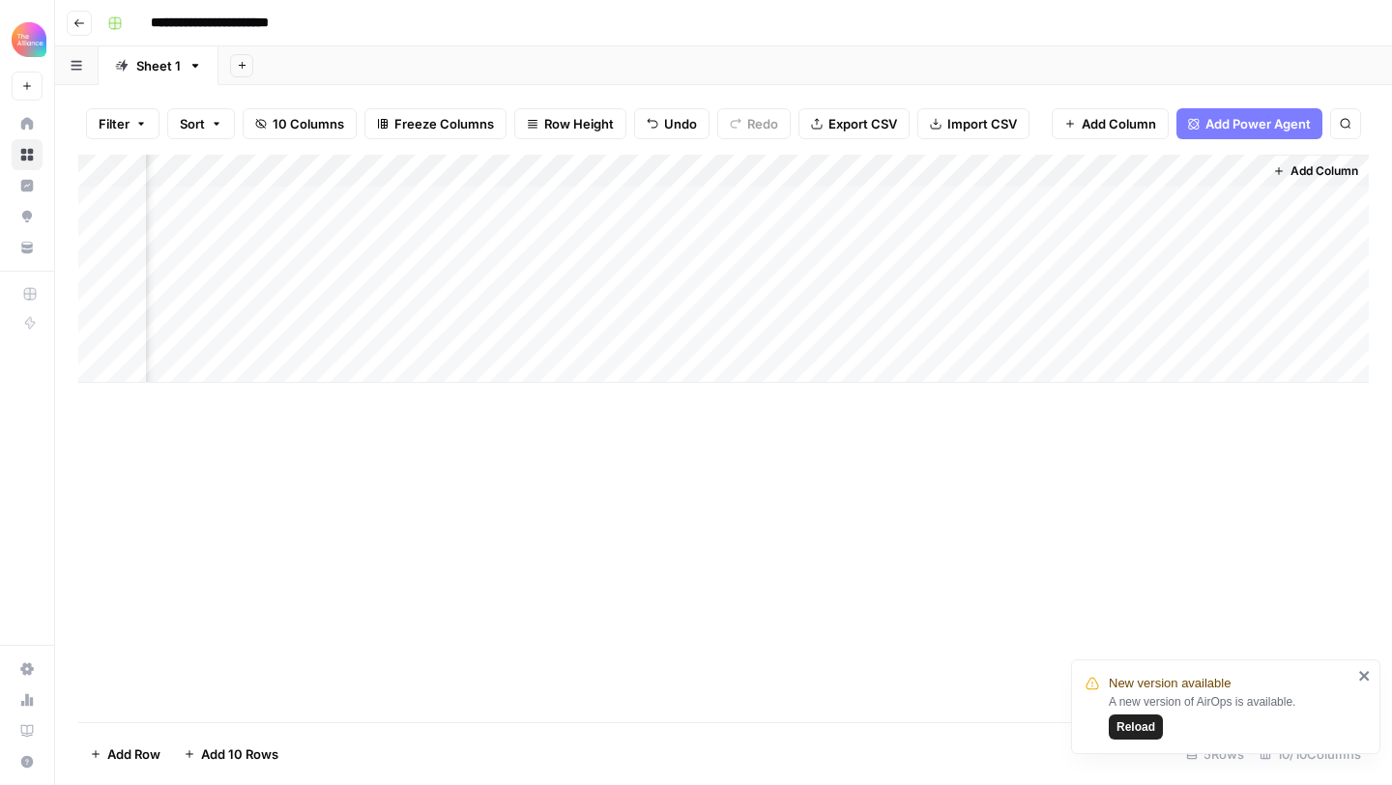
click at [867, 489] on div "Add Column" at bounding box center [723, 438] width 1291 height 567
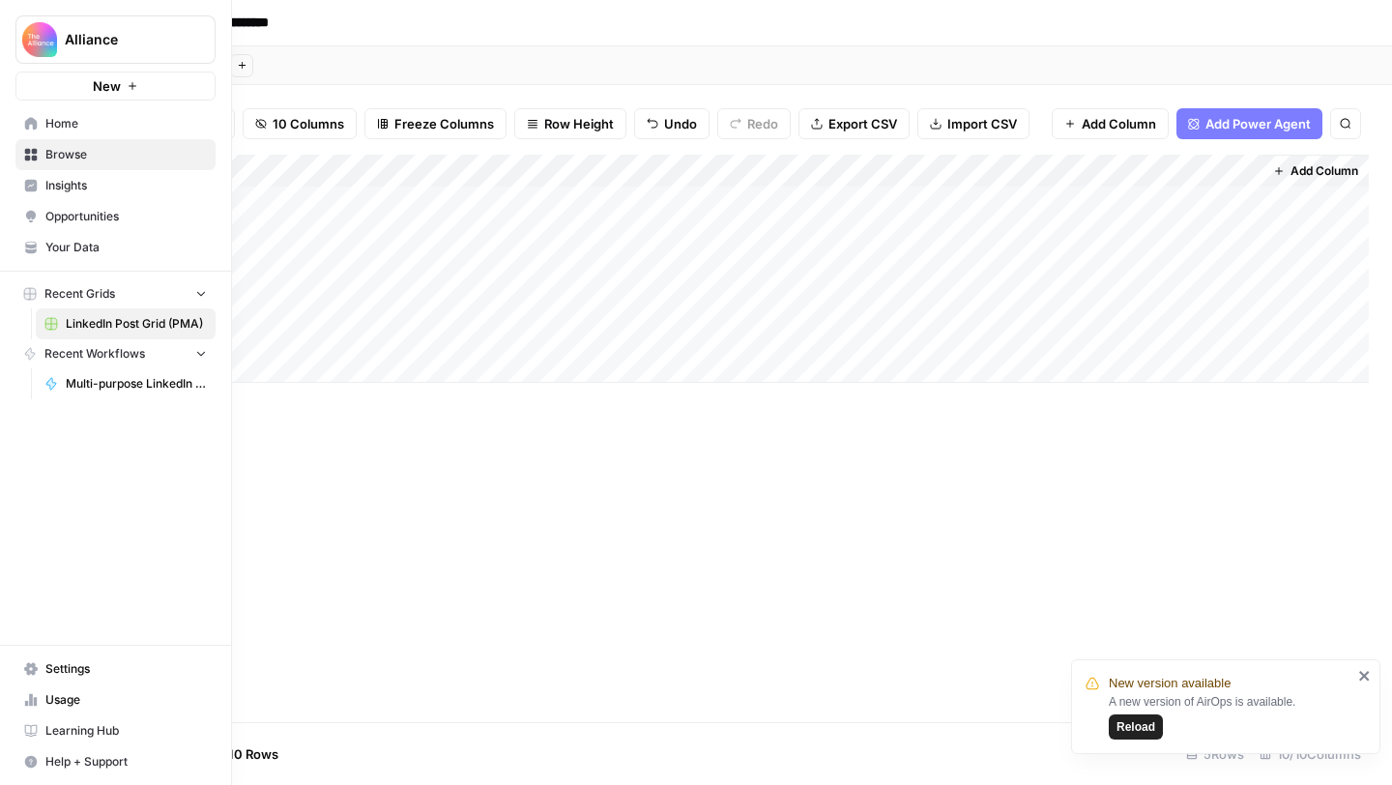
click at [41, 216] on link "Opportunities" at bounding box center [115, 216] width 200 height 31
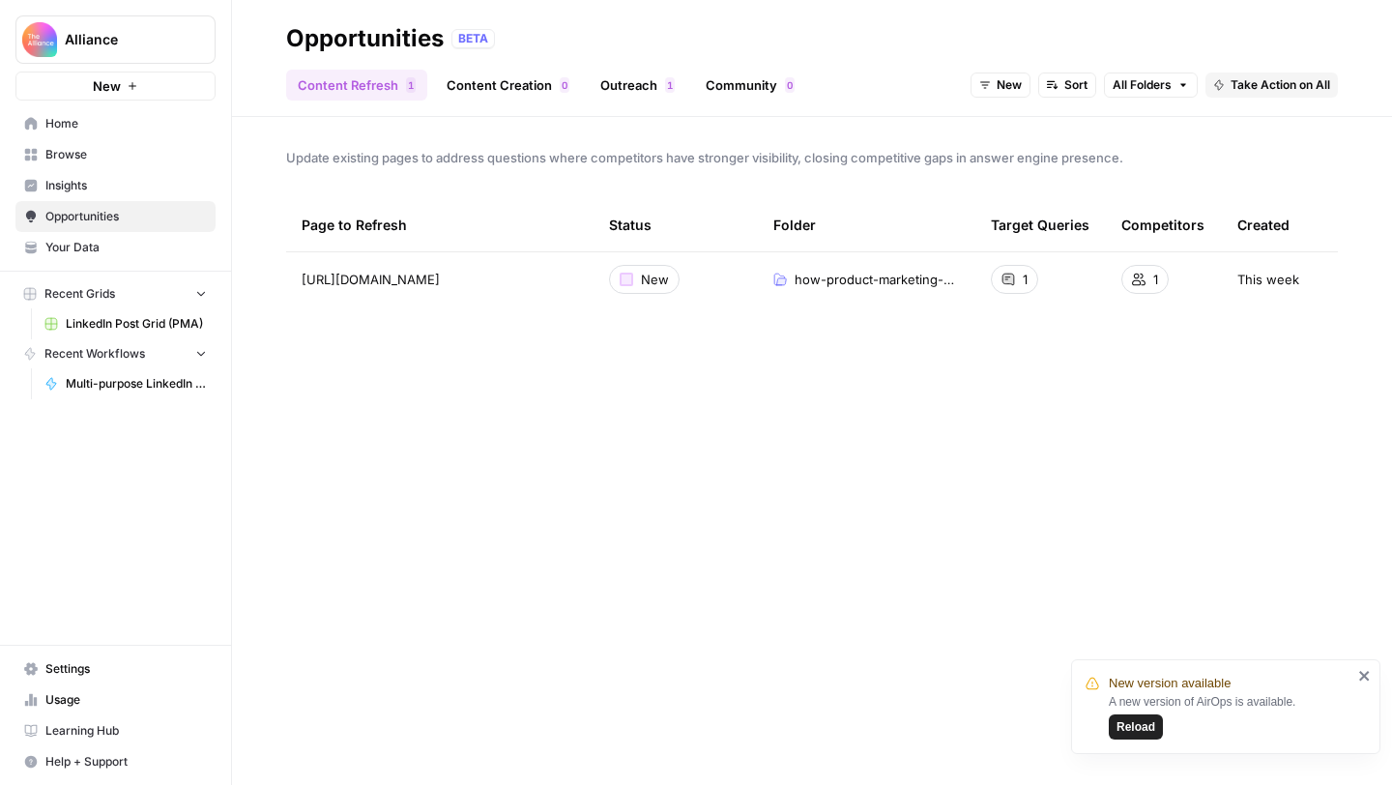
click at [32, 141] on link "Browse" at bounding box center [115, 154] width 200 height 31
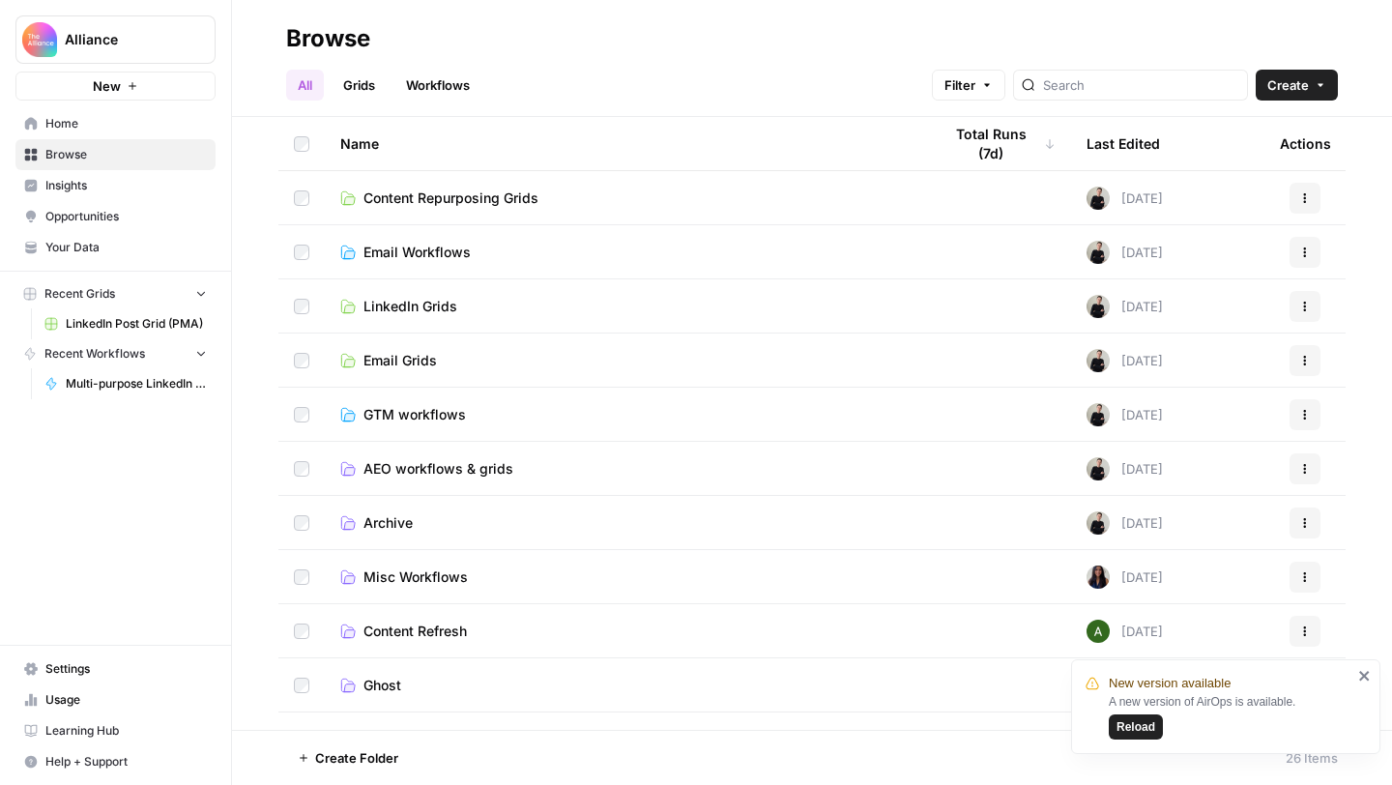
click at [39, 118] on link "Home" at bounding box center [115, 123] width 200 height 31
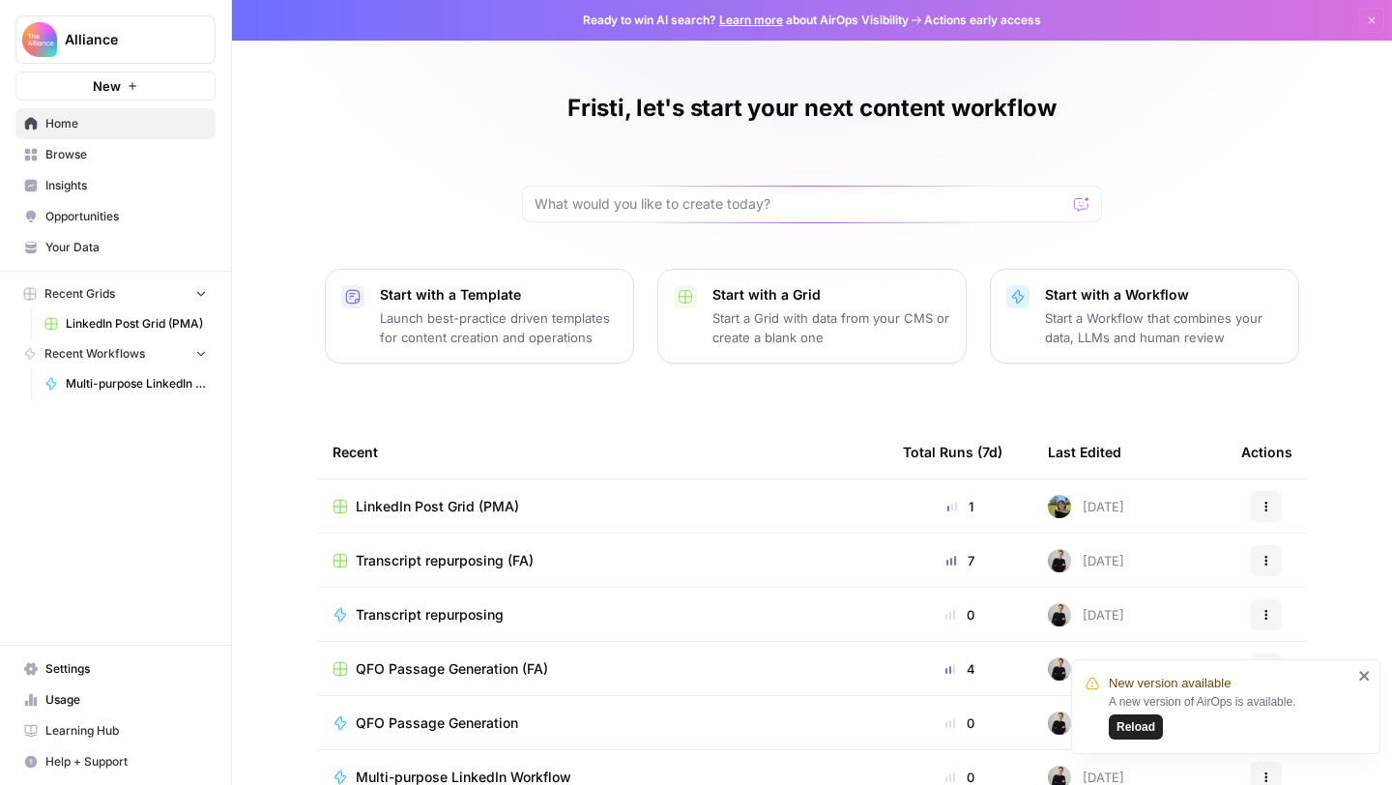
click at [88, 92] on button "New" at bounding box center [115, 86] width 200 height 29
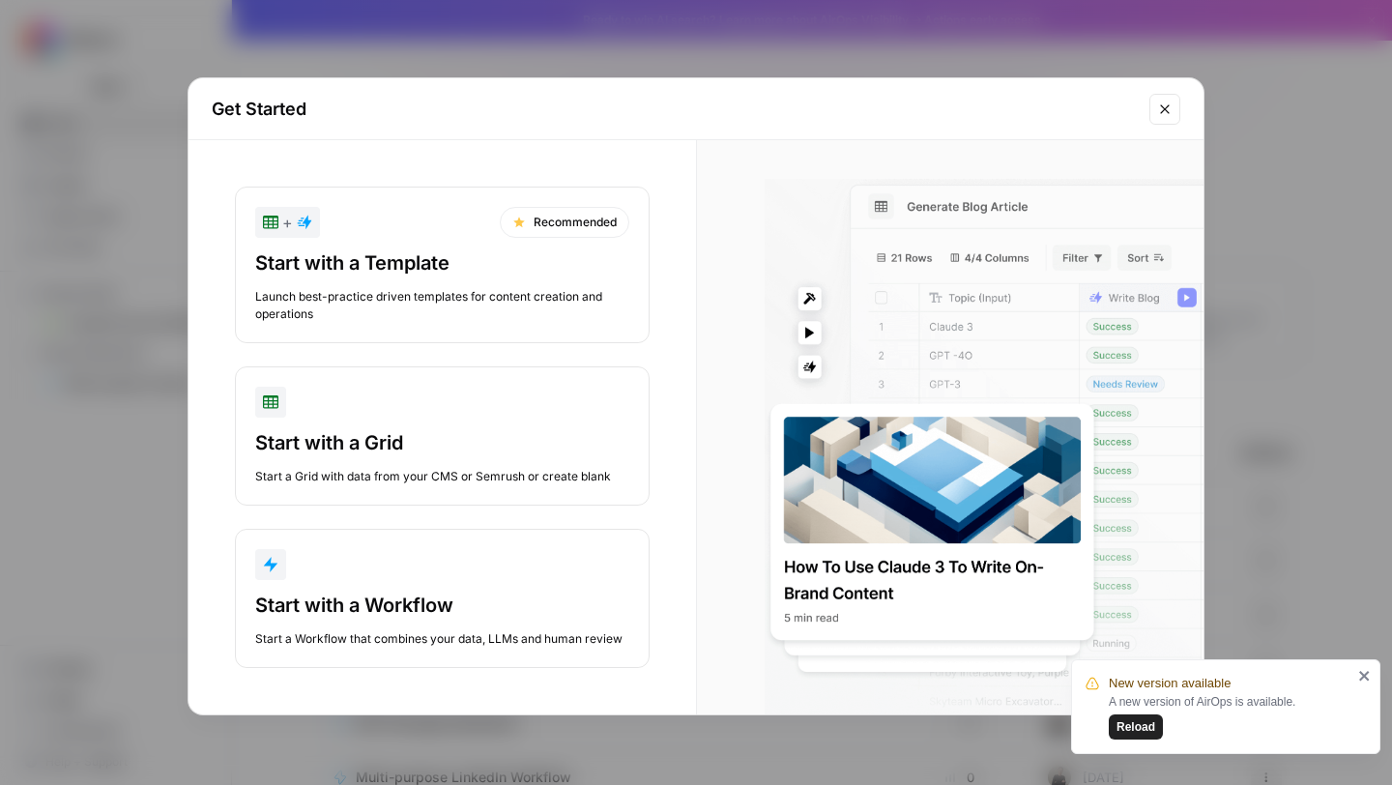
click at [1165, 105] on icon "Close modal" at bounding box center [1164, 109] width 15 height 15
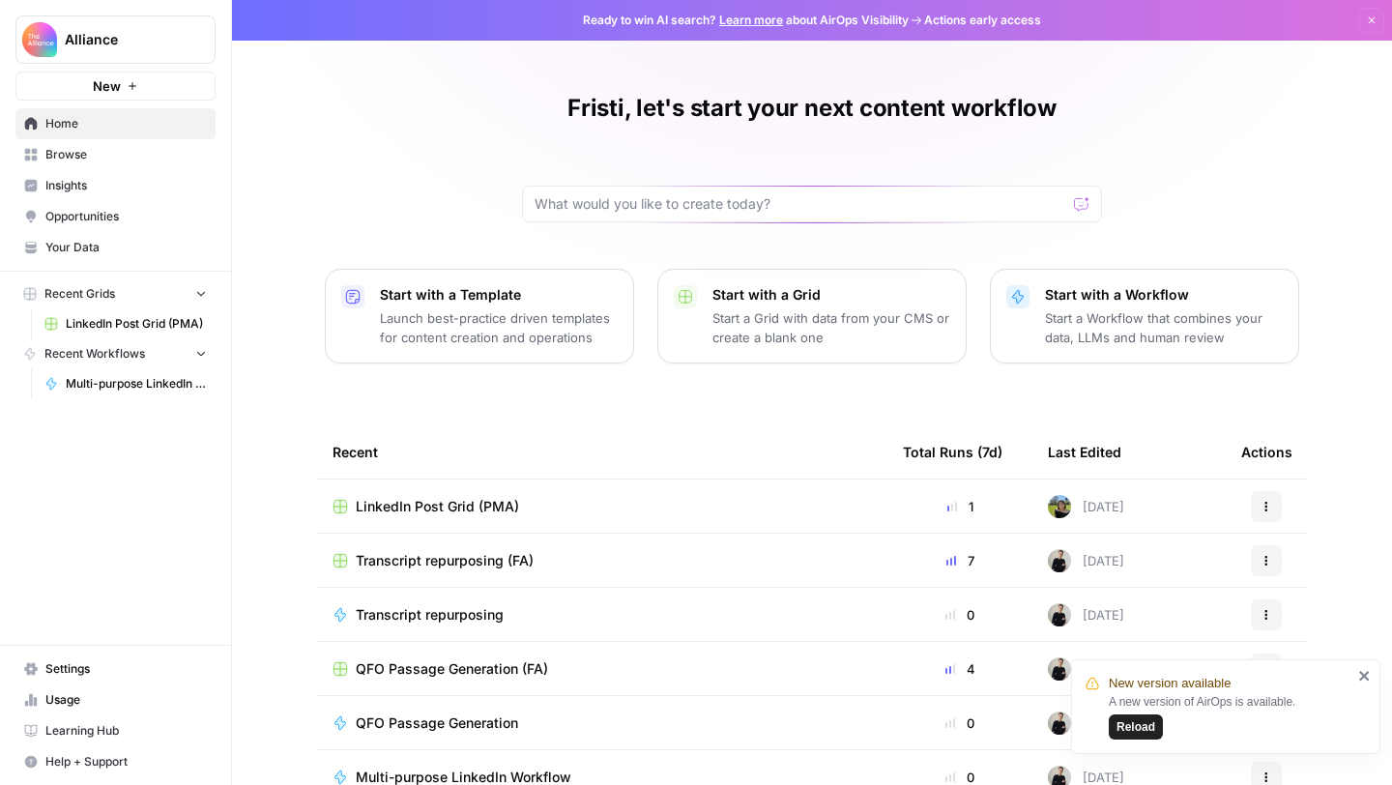
click at [837, 191] on div at bounding box center [812, 204] width 580 height 37
type input "image generation"
click at [1070, 191] on button "Send" at bounding box center [1082, 203] width 25 height 25
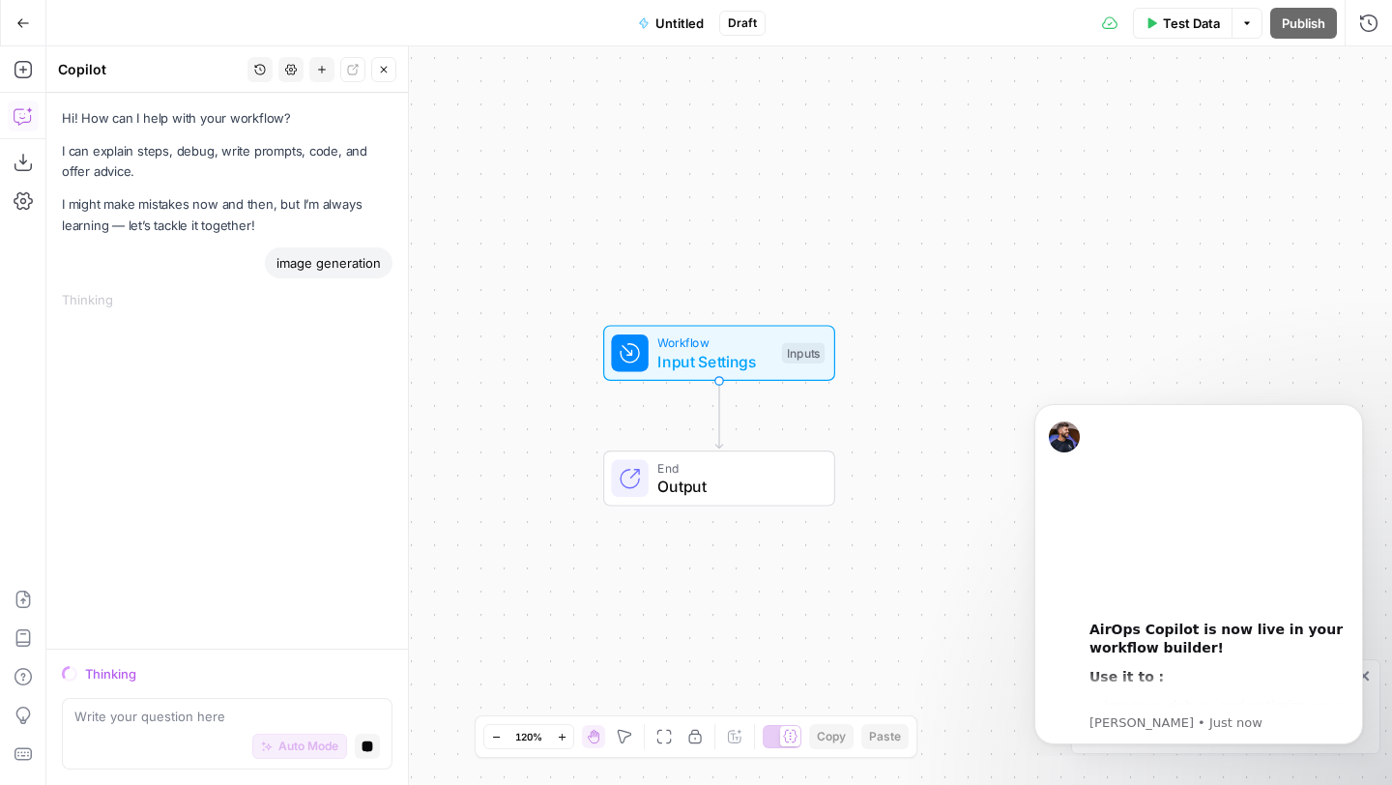
click at [16, 16] on icon "button" at bounding box center [23, 23] width 14 height 14
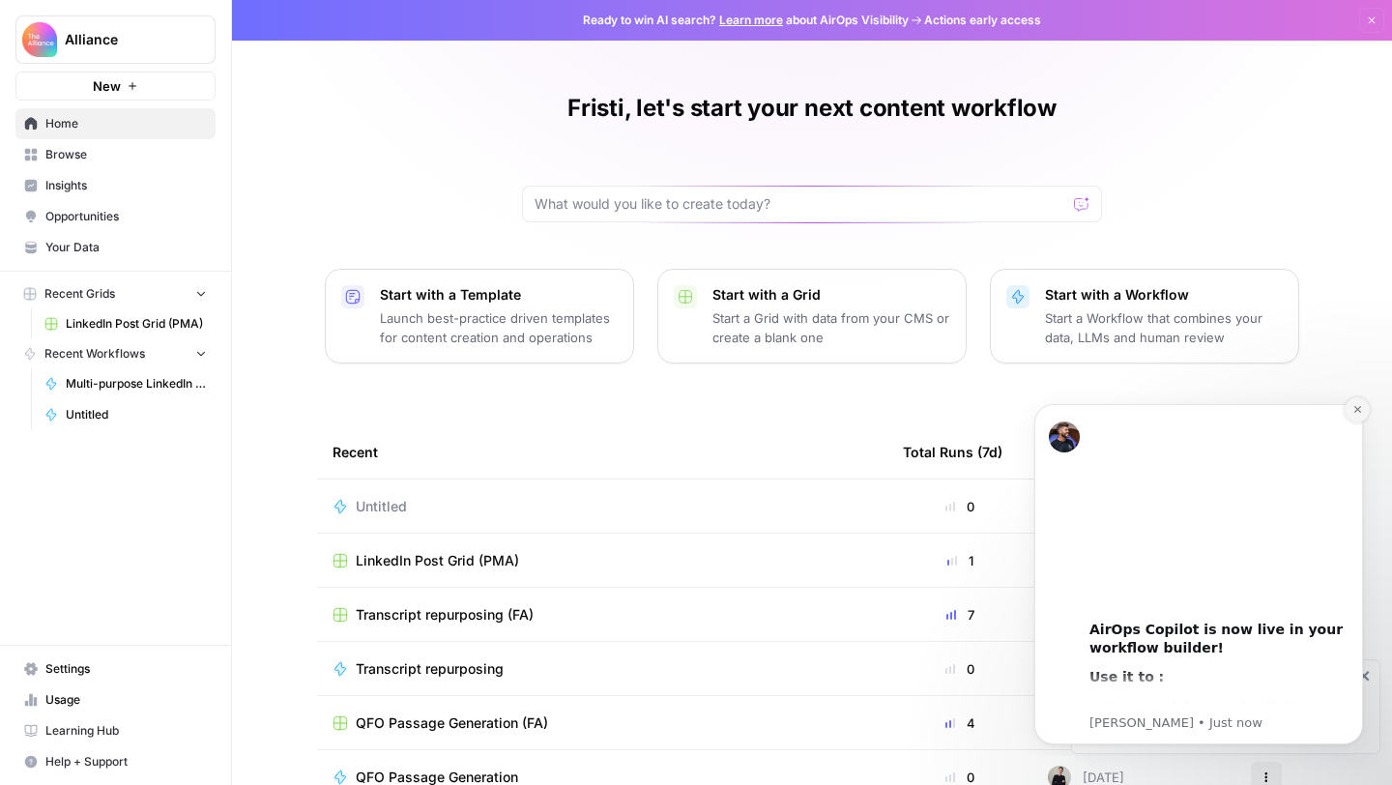
click at [1362, 411] on button "Dismiss notification" at bounding box center [1357, 409] width 25 height 25
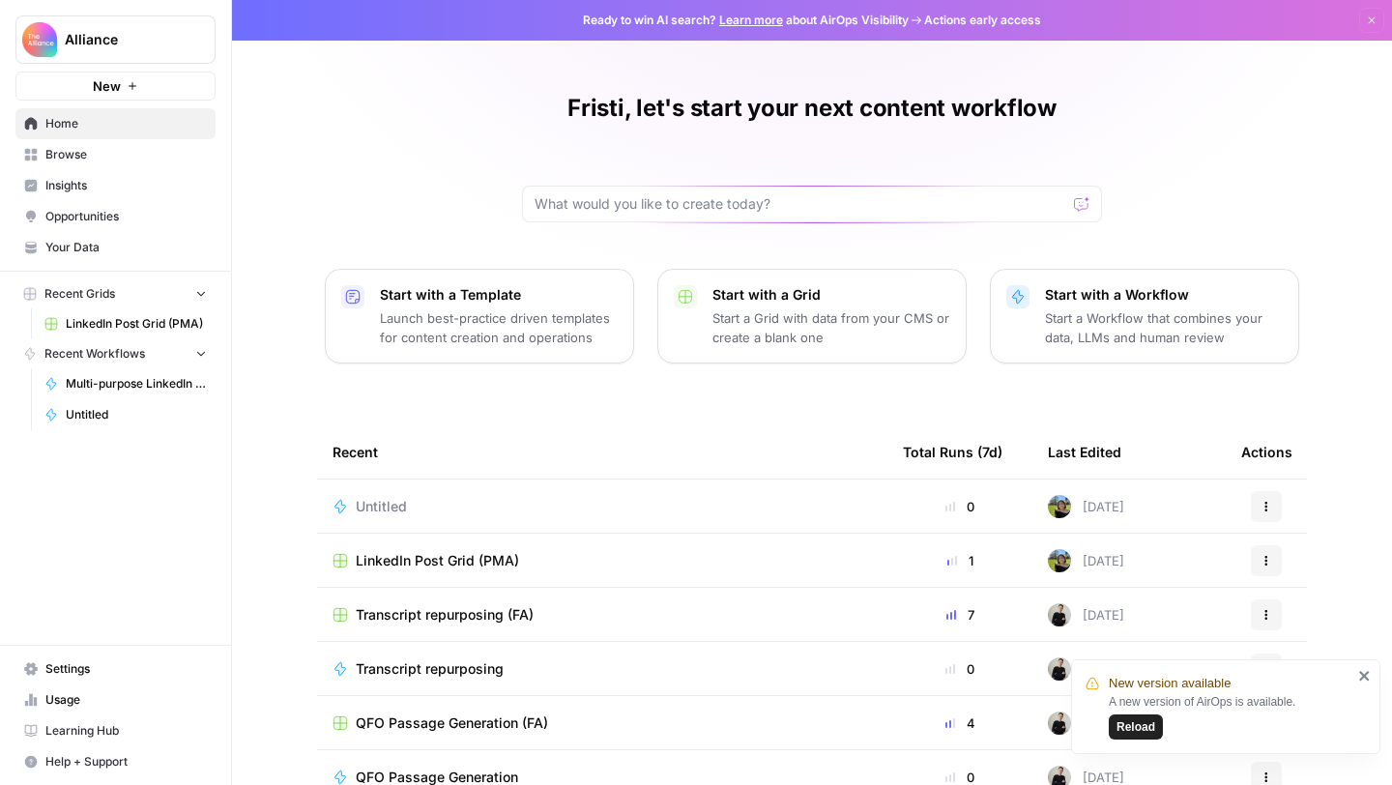
click at [1280, 500] on button "Actions" at bounding box center [1266, 506] width 31 height 31
click at [1198, 593] on span "Delete" at bounding box center [1180, 595] width 155 height 19
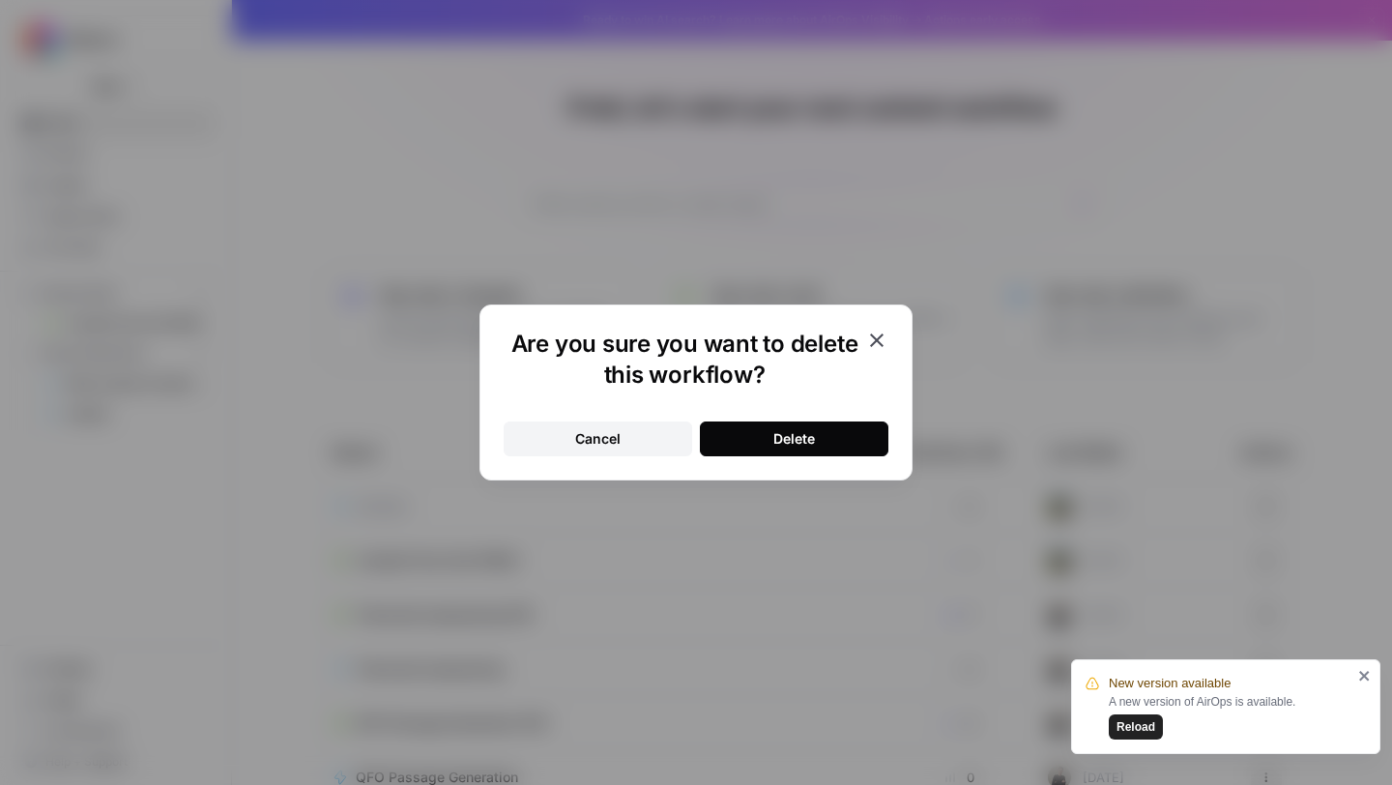
click at [823, 438] on button "Delete" at bounding box center [794, 438] width 189 height 35
